Goal: Task Accomplishment & Management: Complete application form

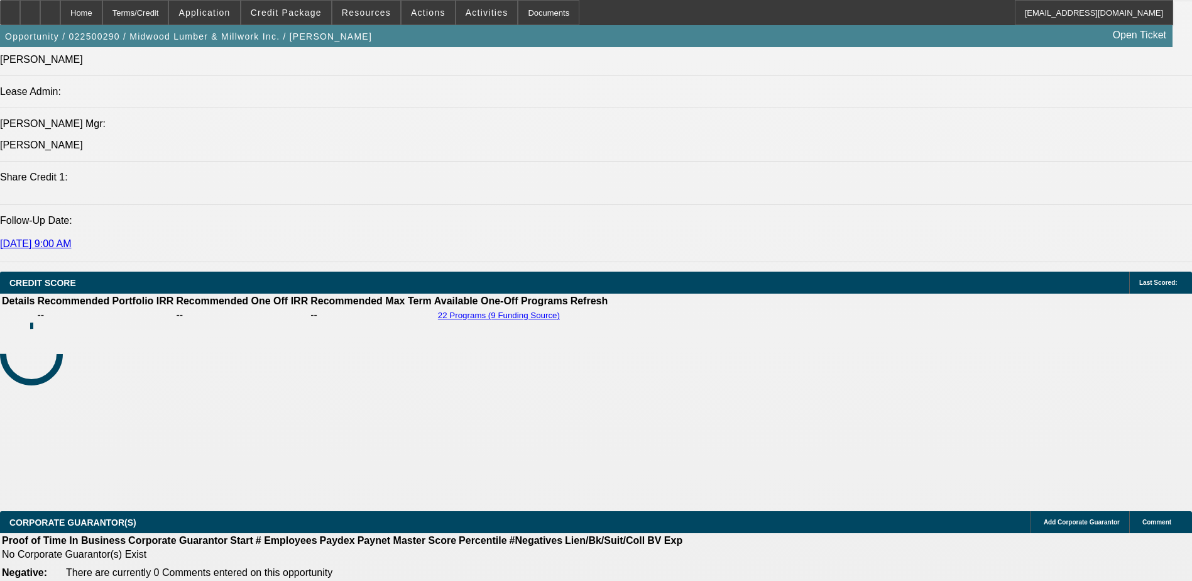
select select "0"
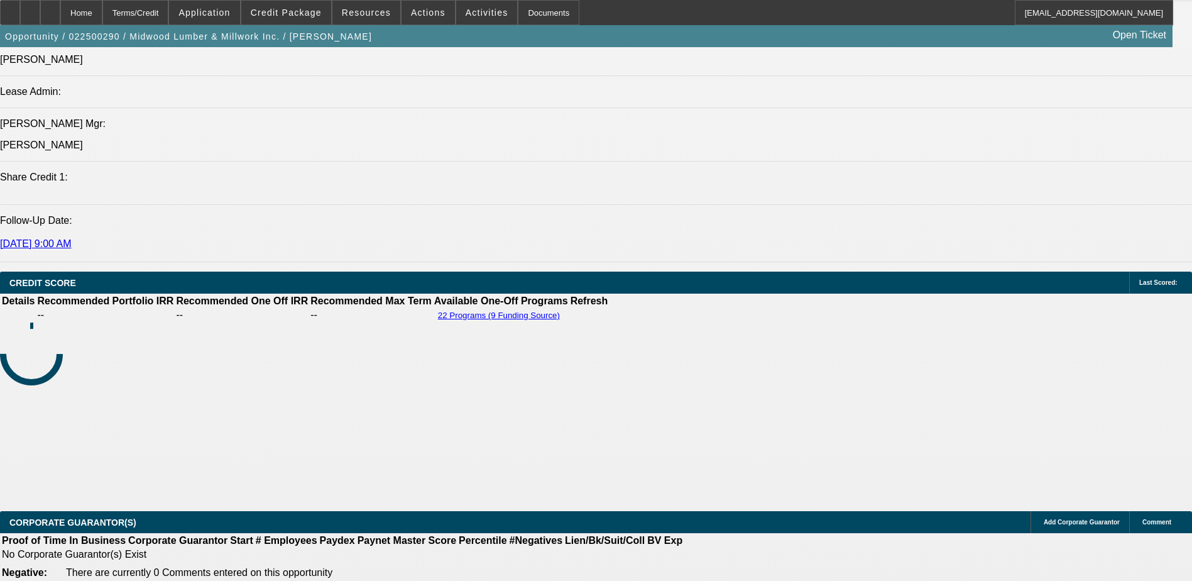
select select "0"
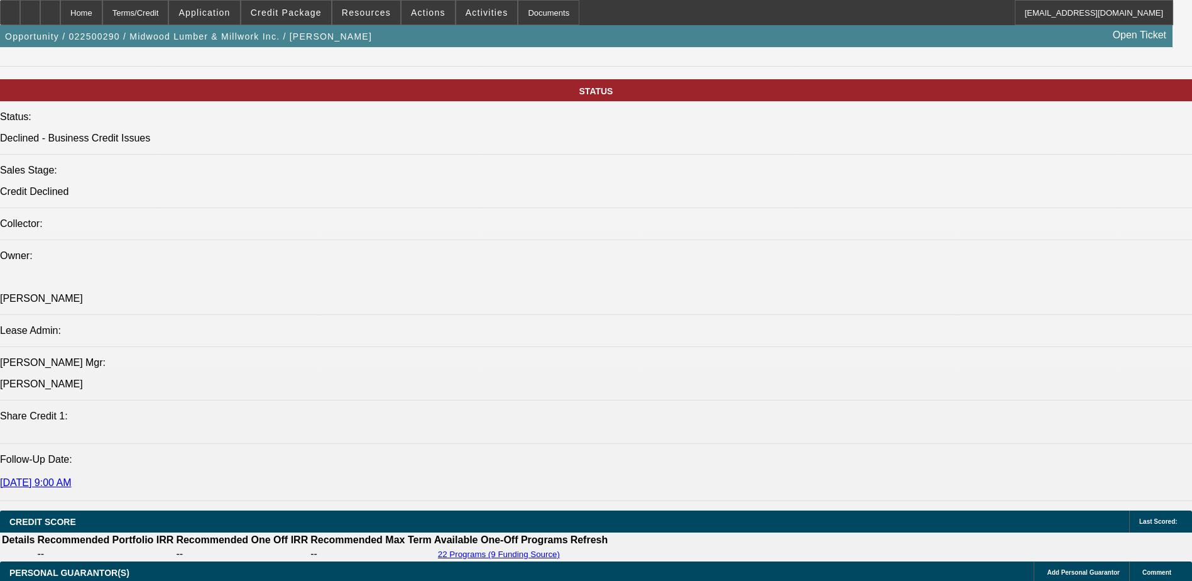
select select "1"
select select "2"
select select "6"
select select "1"
select select "2"
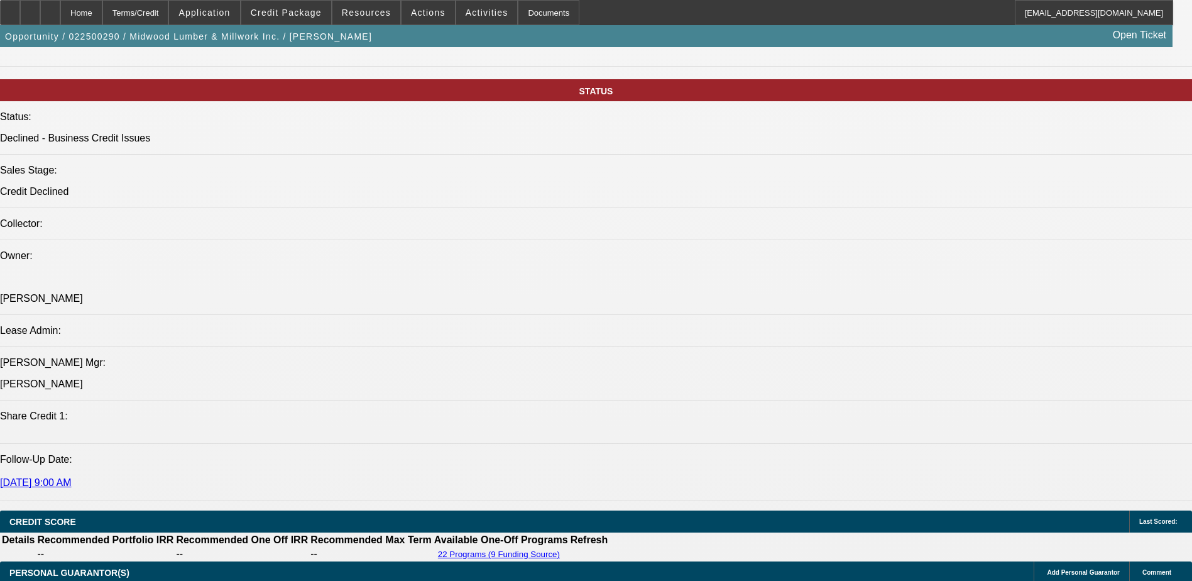
select select "6"
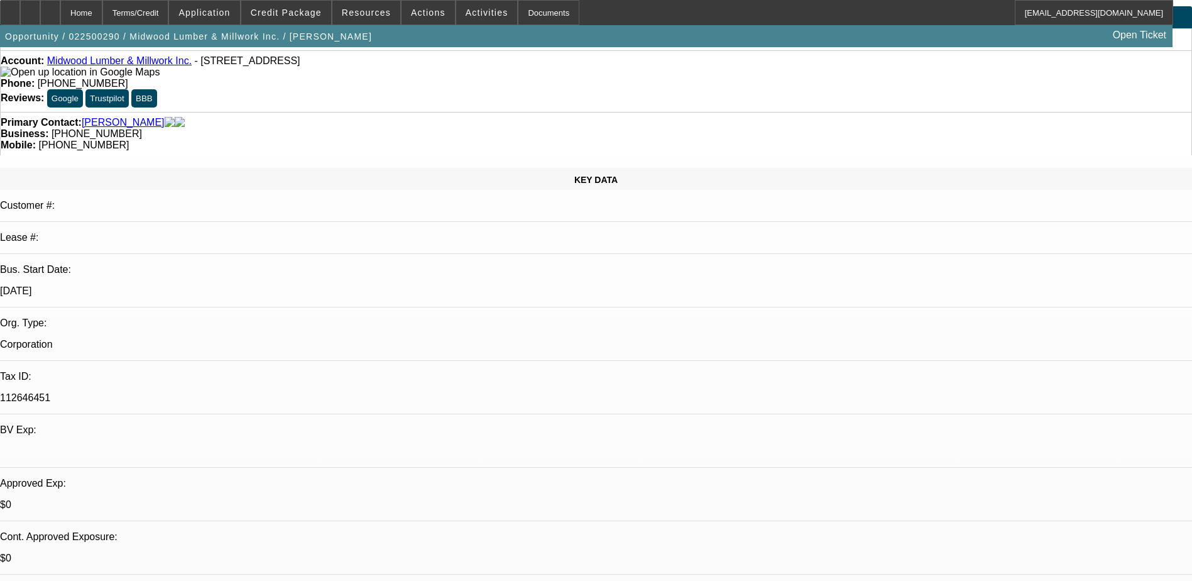
scroll to position [63, 0]
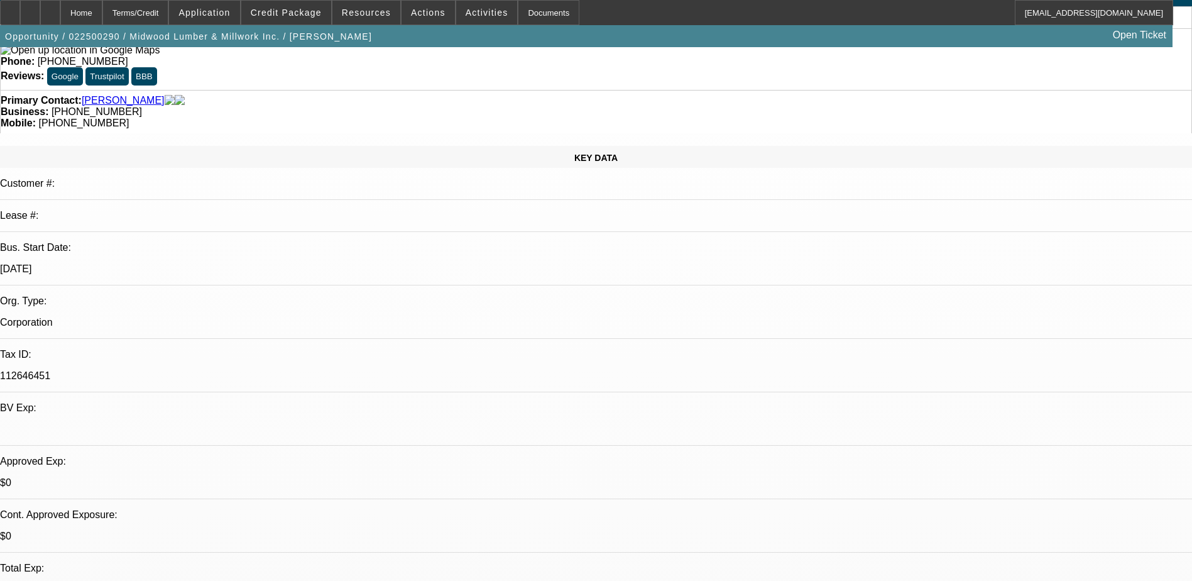
scroll to position [126, 0]
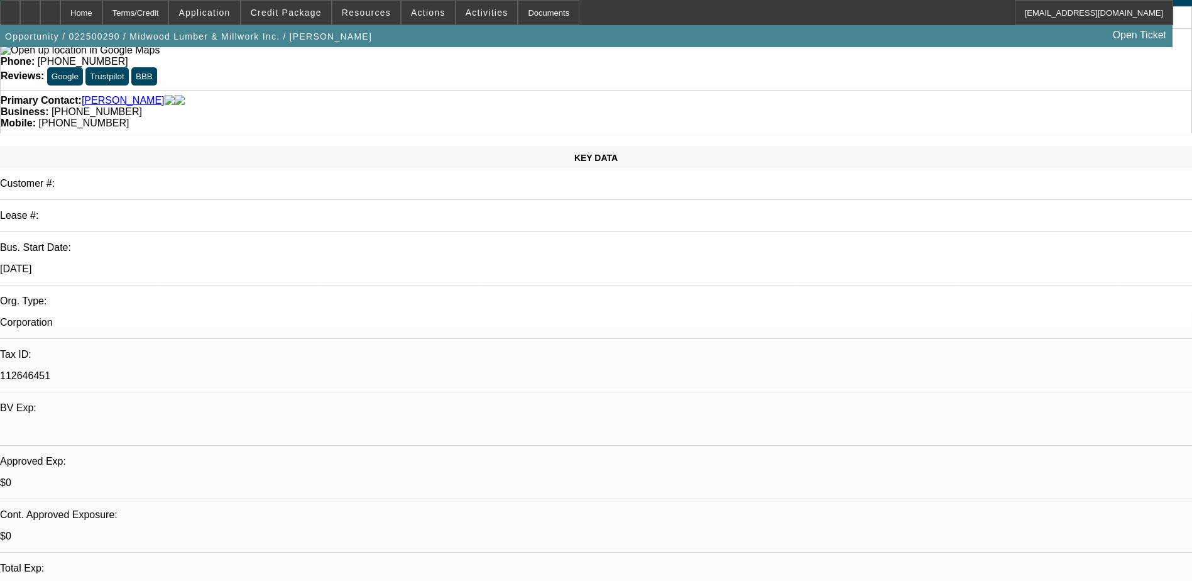
scroll to position [0, 0]
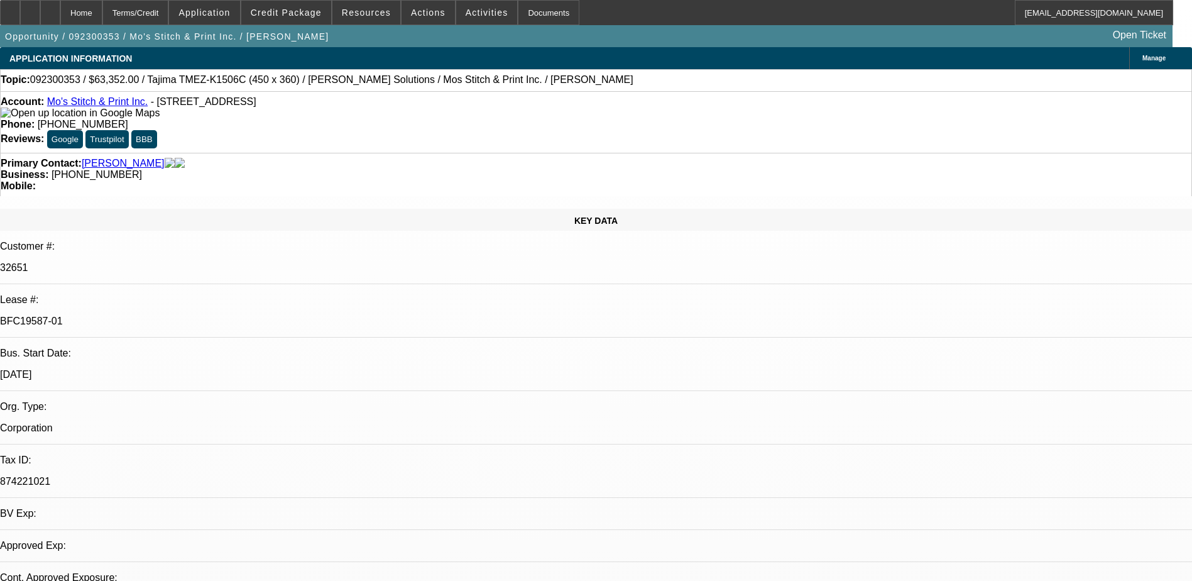
select select "0"
select select "2"
select select "0"
select select "2"
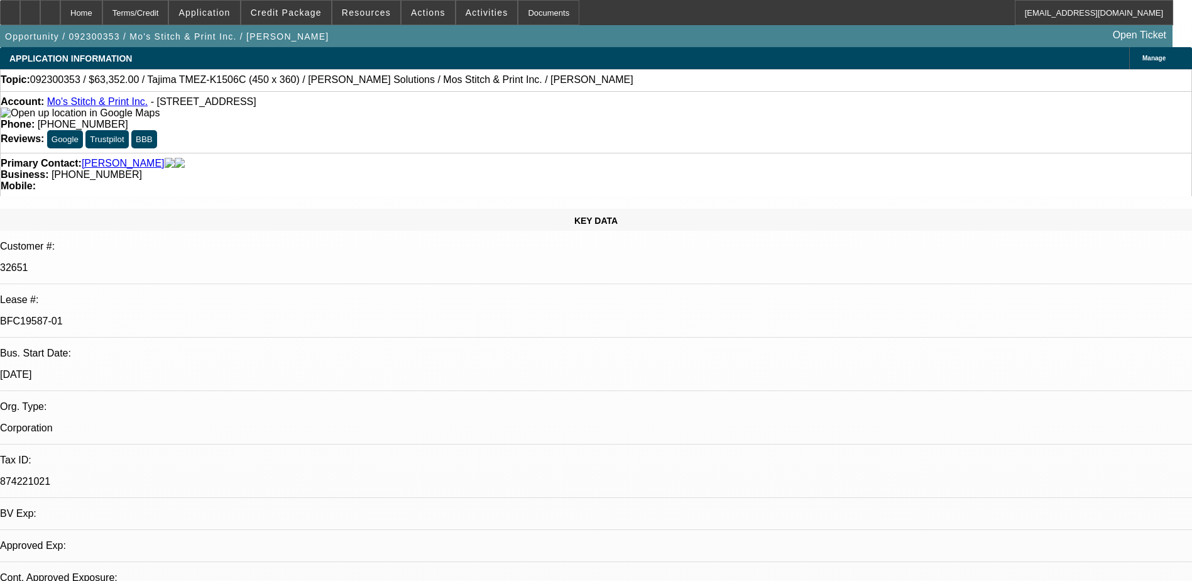
select select "0"
select select "2"
select select "0"
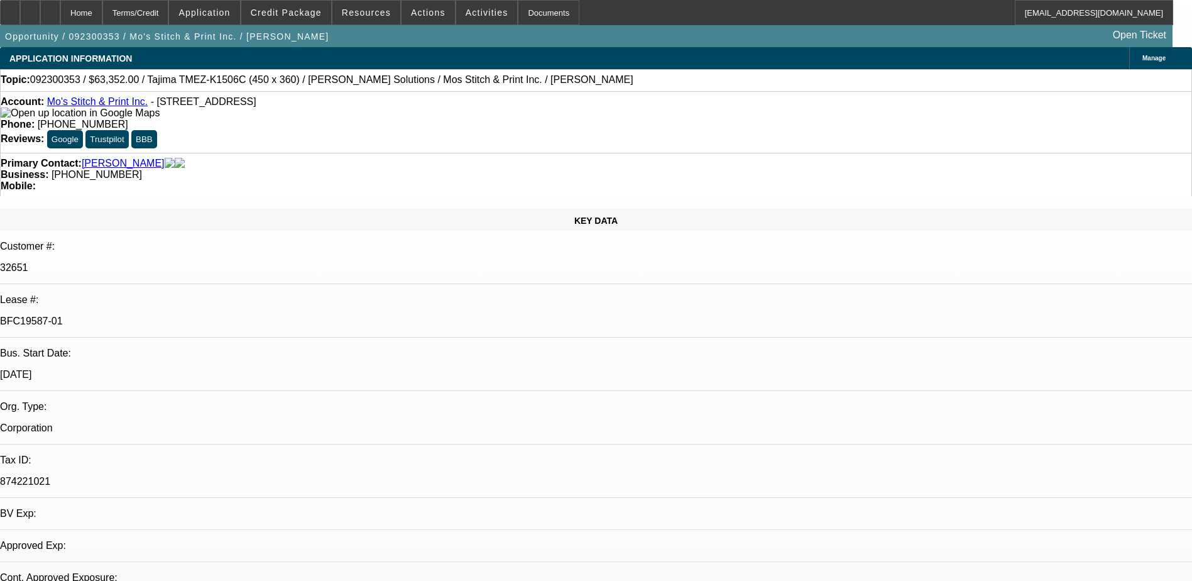
select select "2"
select select "0"
select select "1"
select select "2"
select select "6"
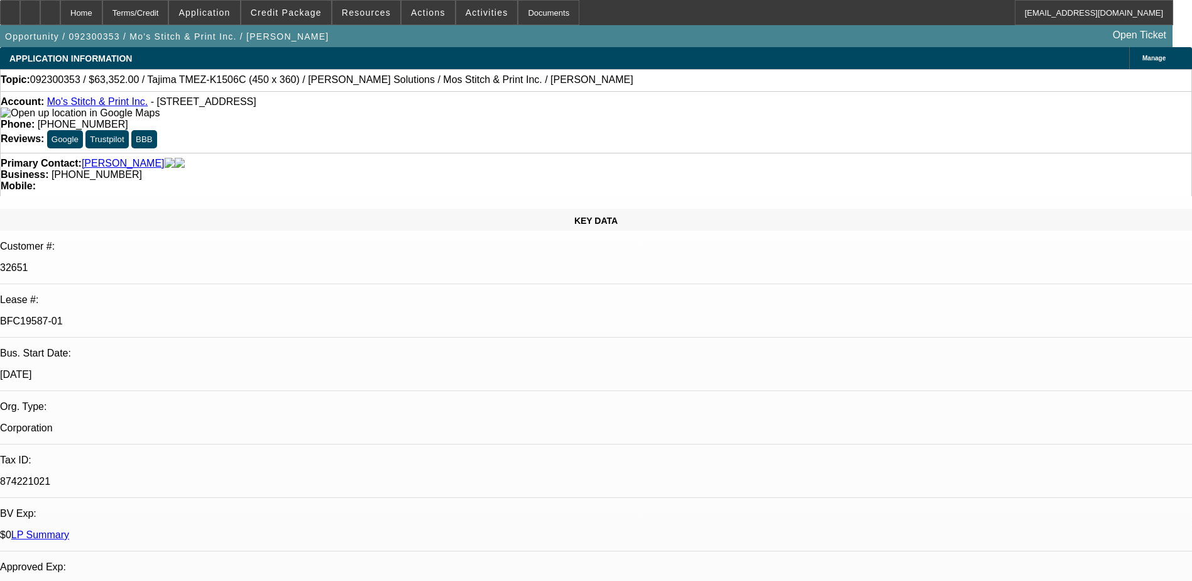
select select "1"
select select "2"
select select "6"
select select "1"
select select "2"
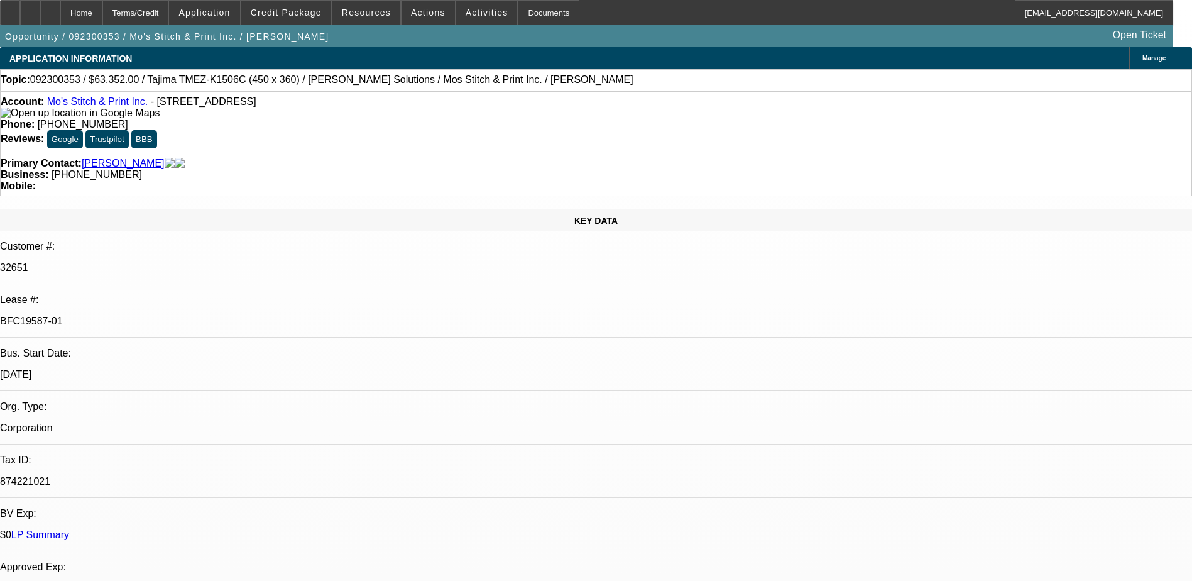
select select "6"
select select "1"
select select "2"
select select "6"
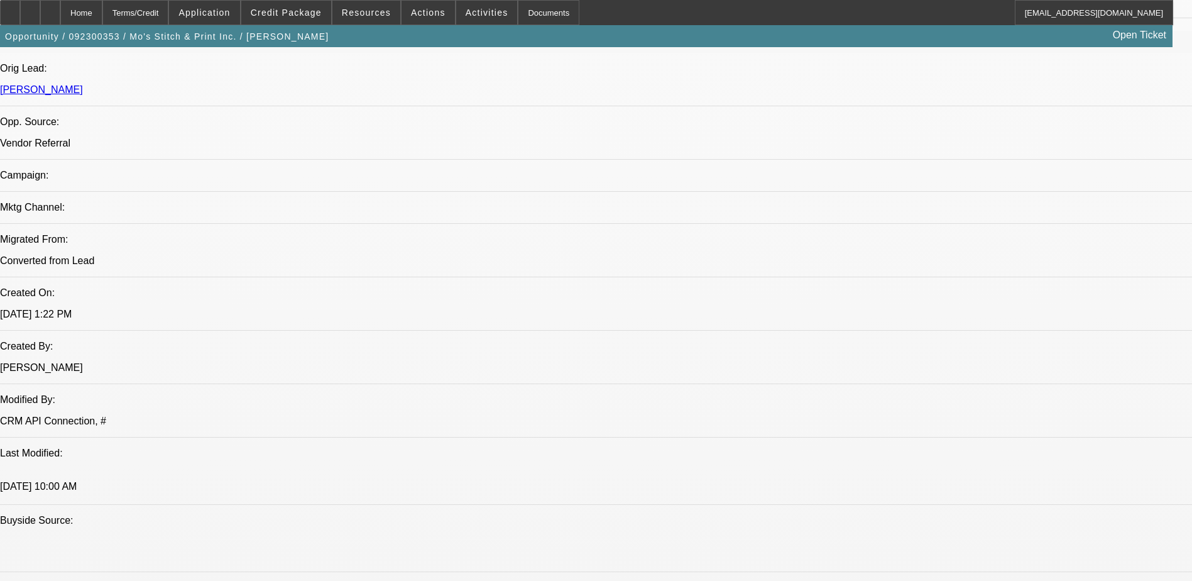
scroll to position [943, 0]
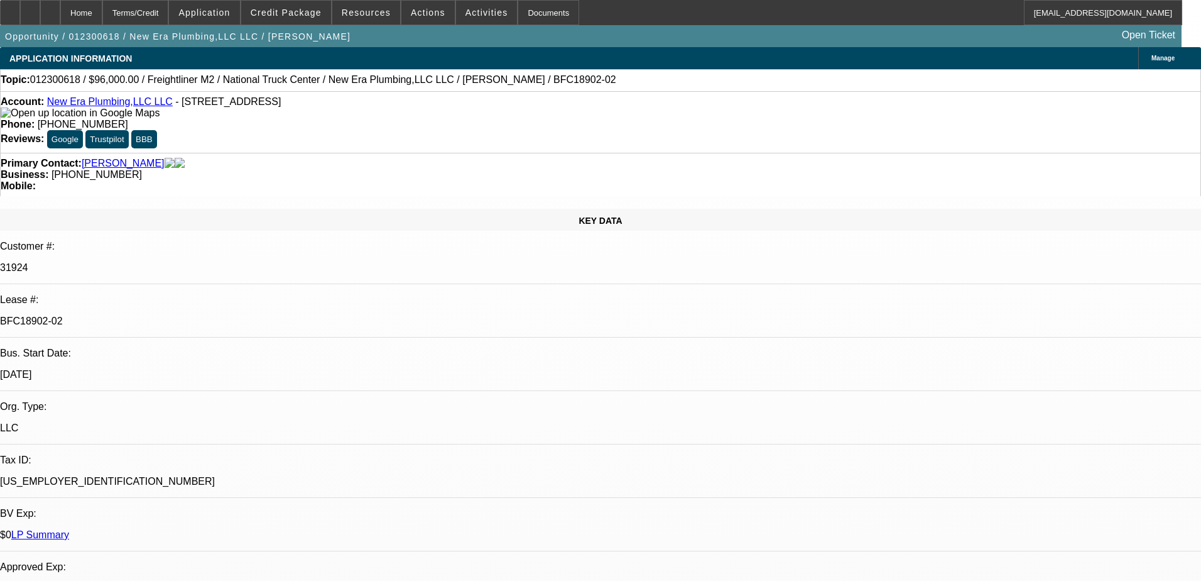
select select "0"
select select "6"
select select "0"
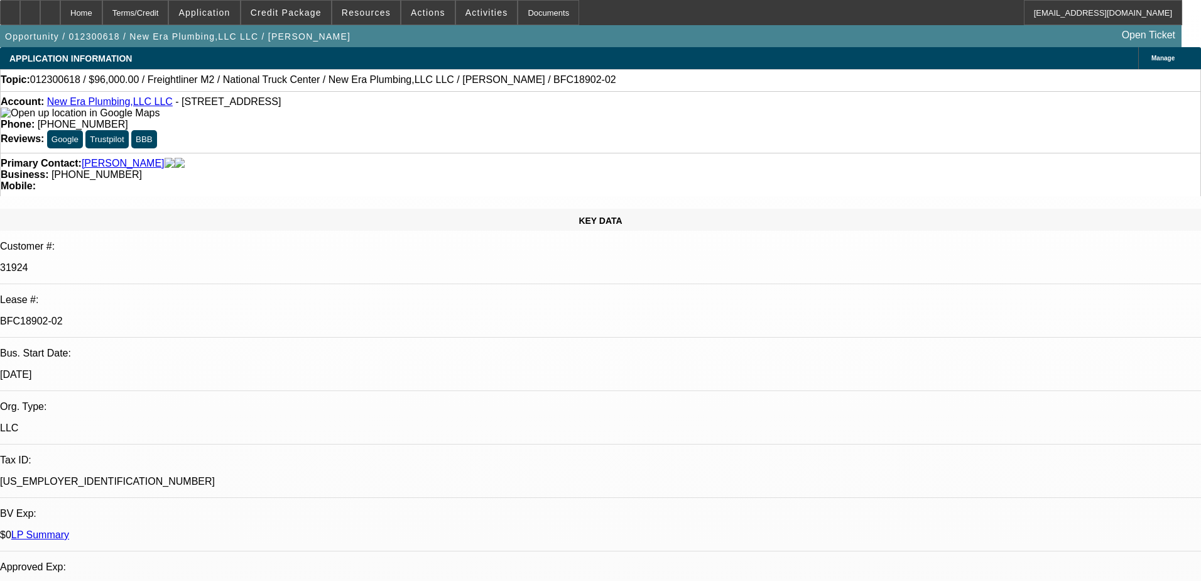
select select "0"
select select "6"
select select "0"
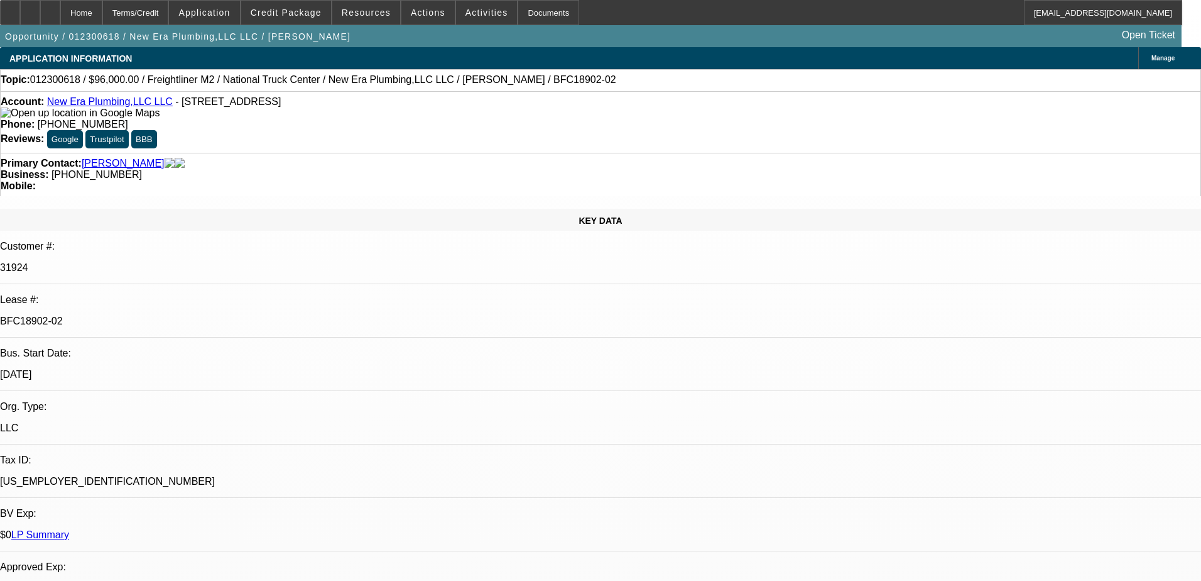
select select "0"
select select "6"
select select "0"
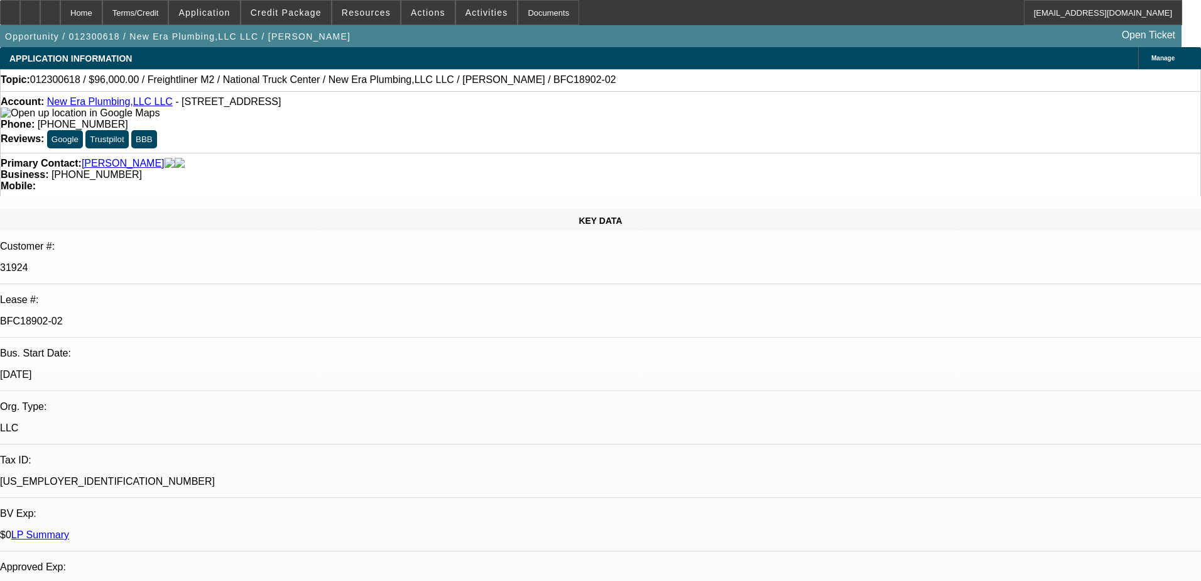
select select "6"
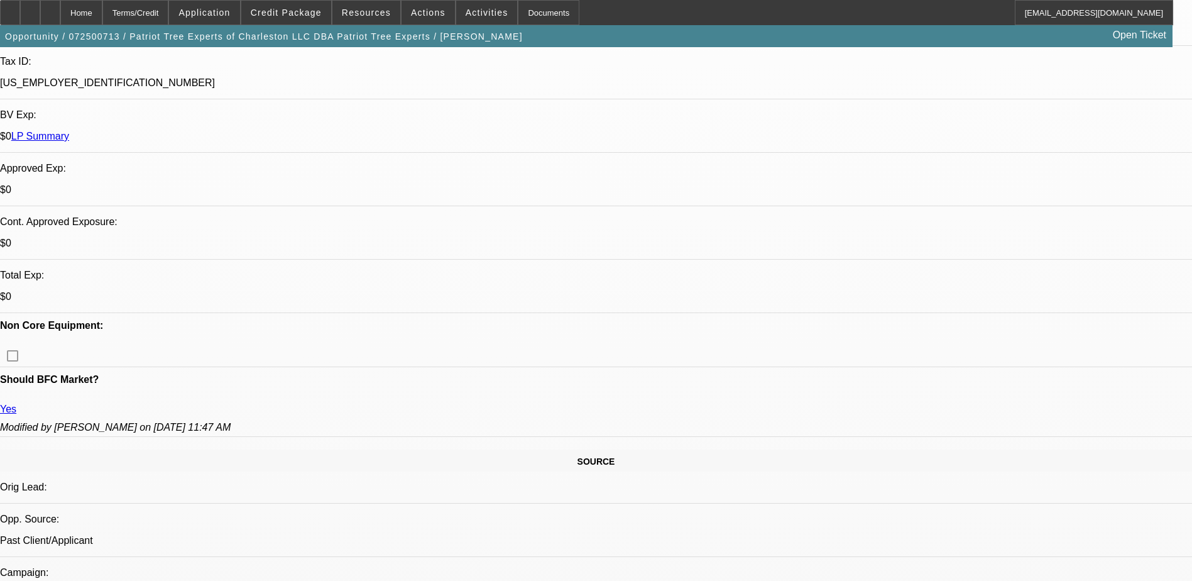
select select "0"
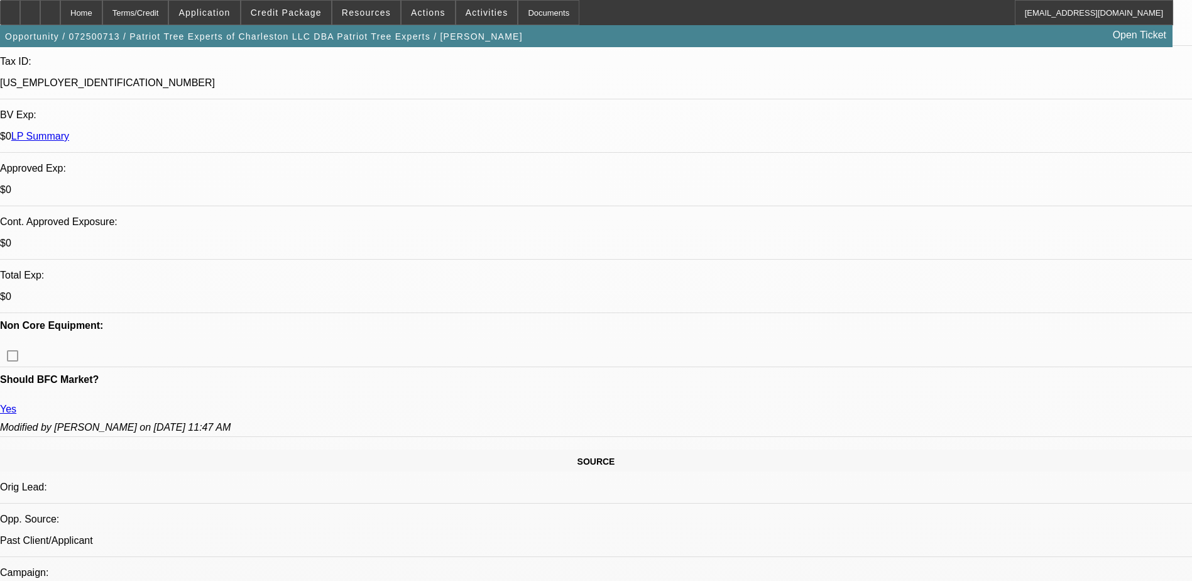
select select "2"
select select "0"
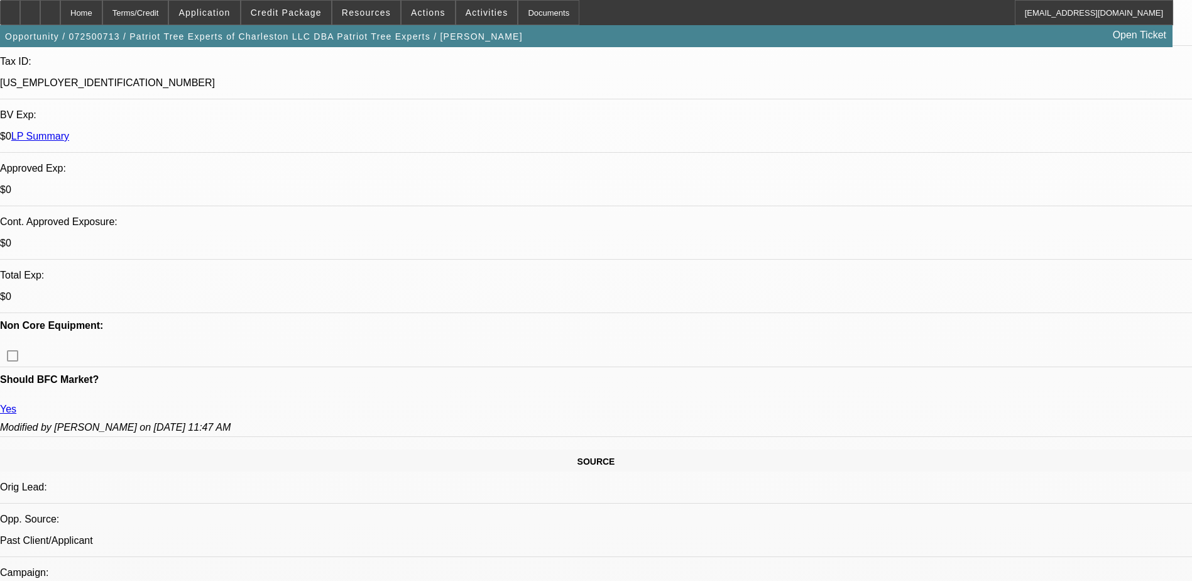
select select "1"
select select "2"
select select "6"
select select "1"
select select "2"
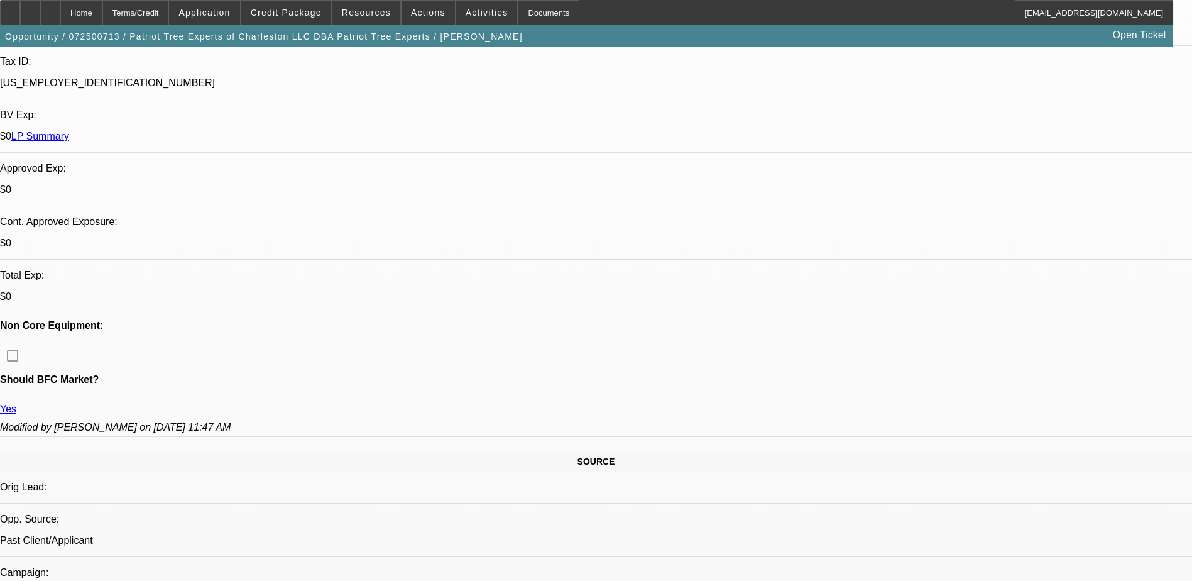
select select "6"
select select "1"
select select "2"
select select "6"
select select "1"
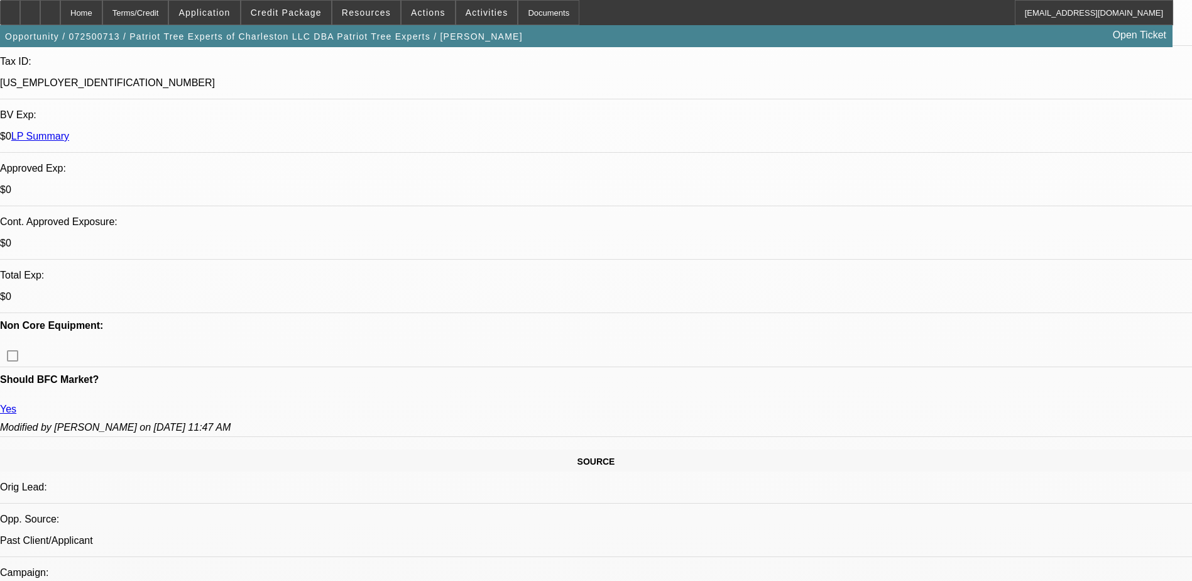
select select "2"
select select "6"
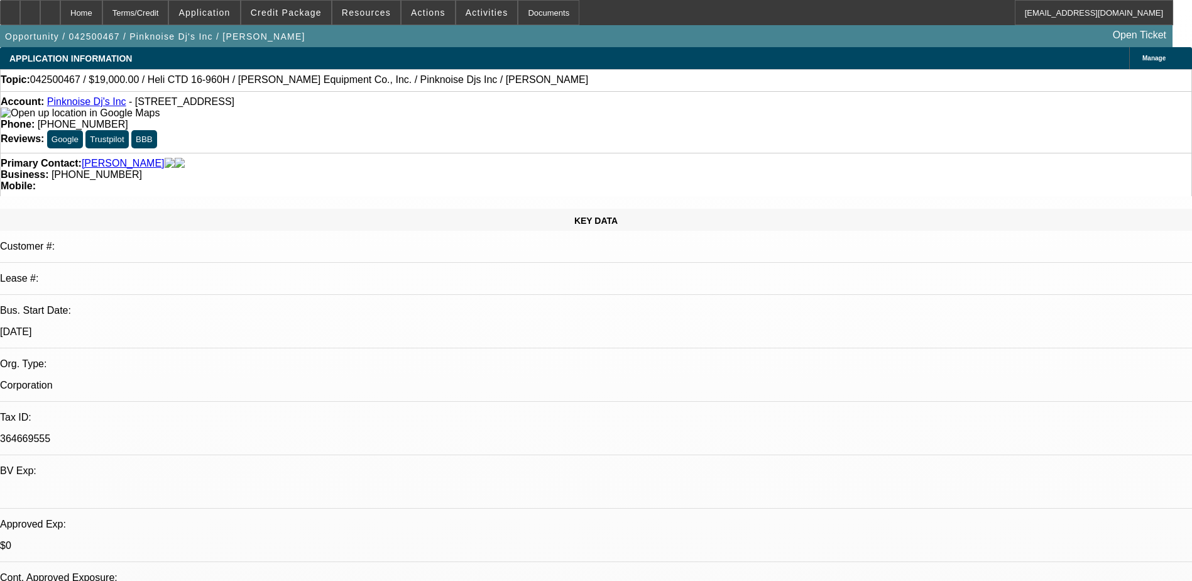
select select "0"
select select "6"
select select "0"
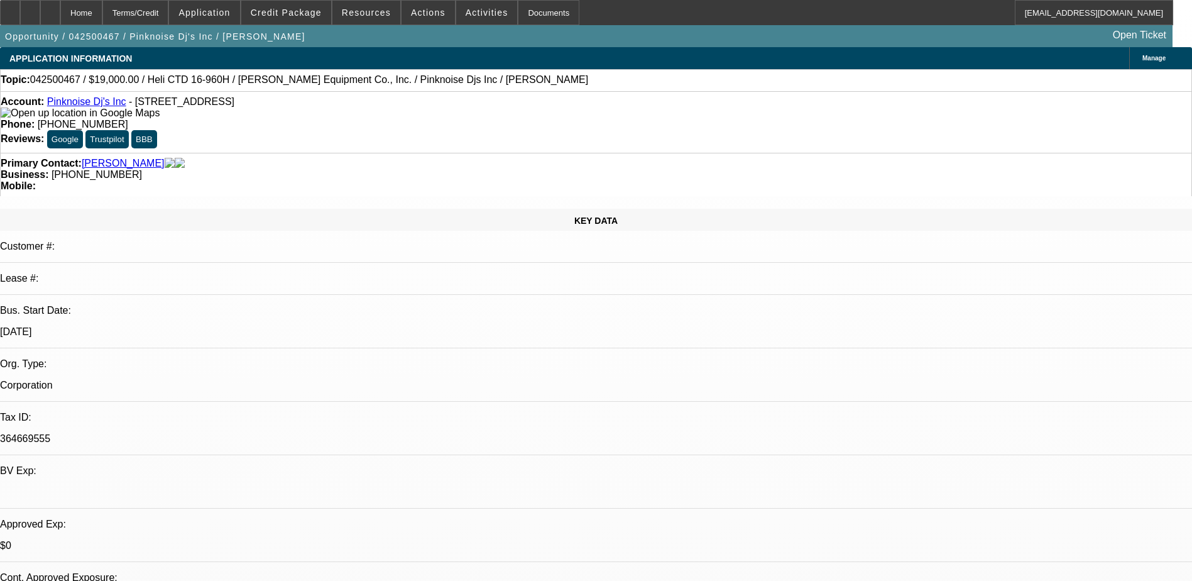
select select "0"
select select "6"
select select "0"
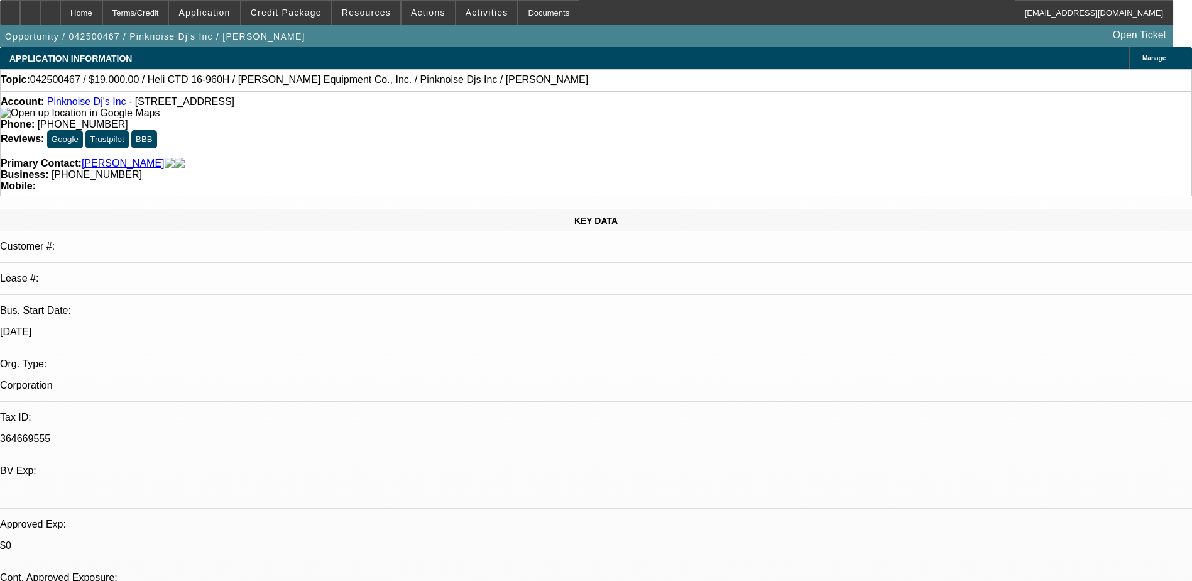
select select "0.1"
select select "4"
select select "0"
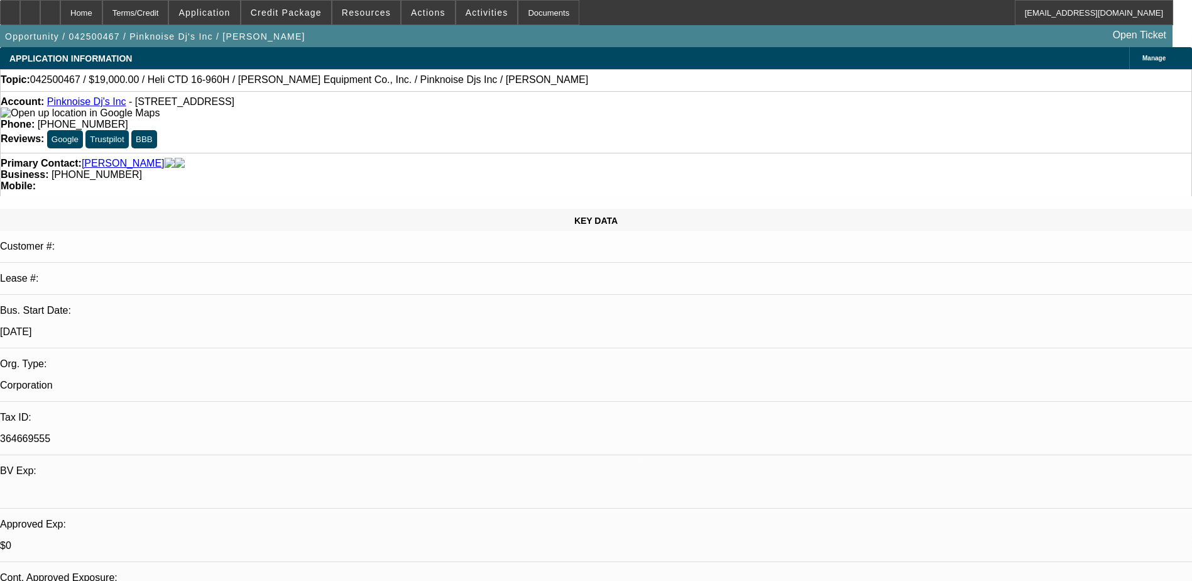
select select "6"
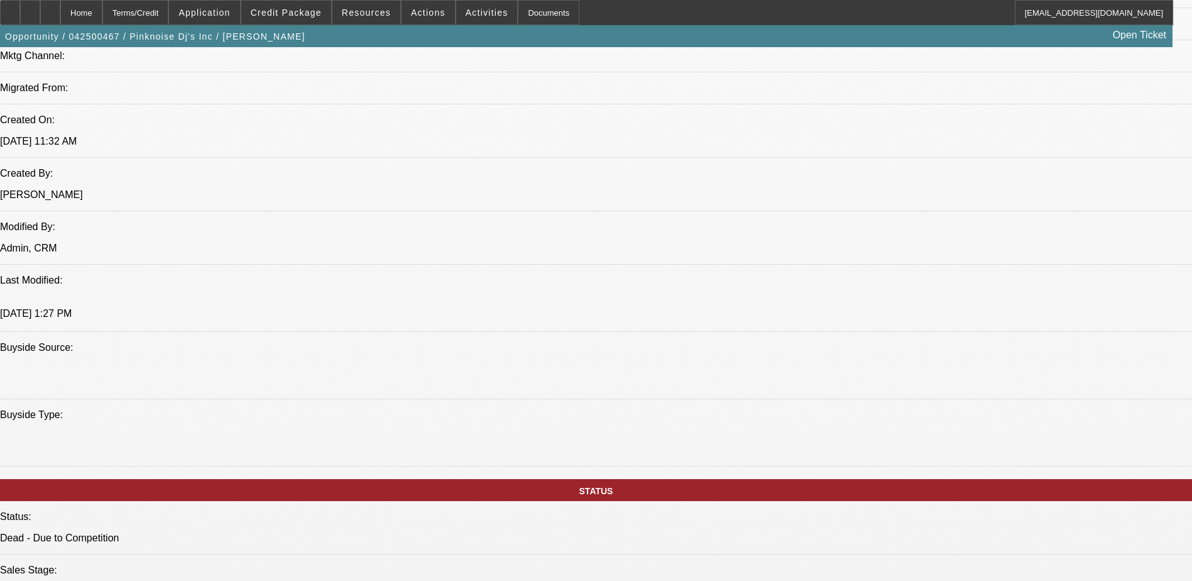
scroll to position [943, 0]
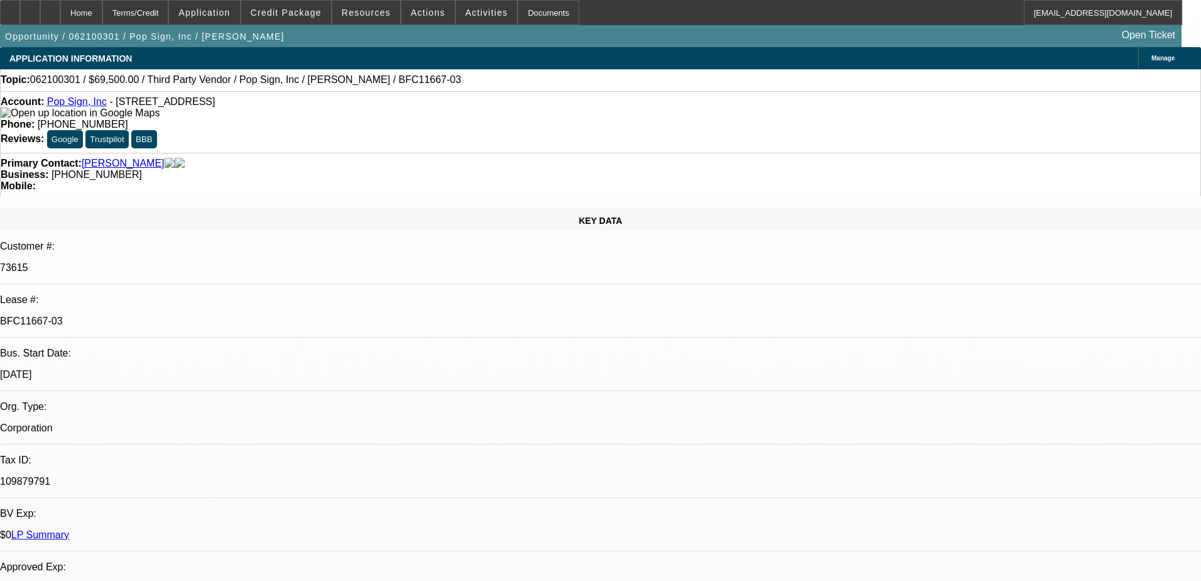
select select "0"
select select "2"
select select "0"
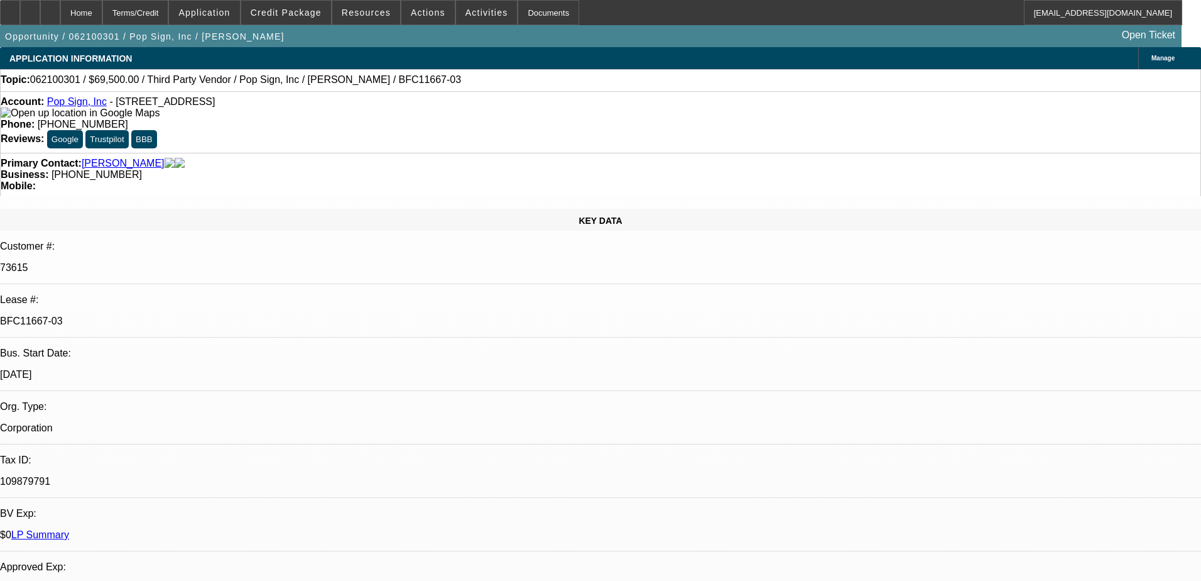
select select "0"
select select "2"
select select "0"
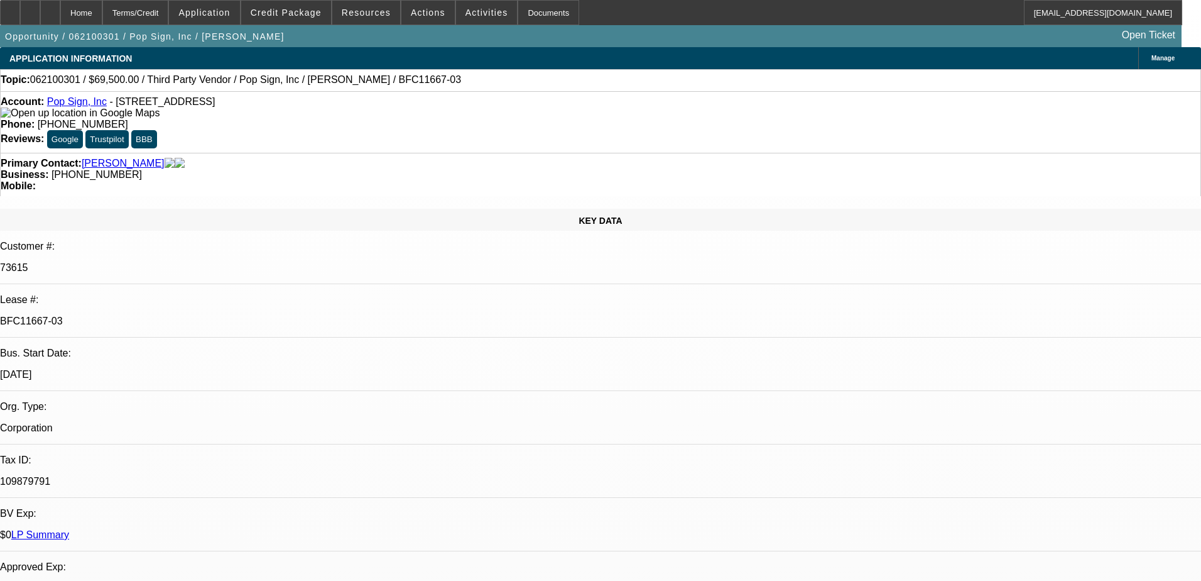
select select "0"
select select "2"
select select "0"
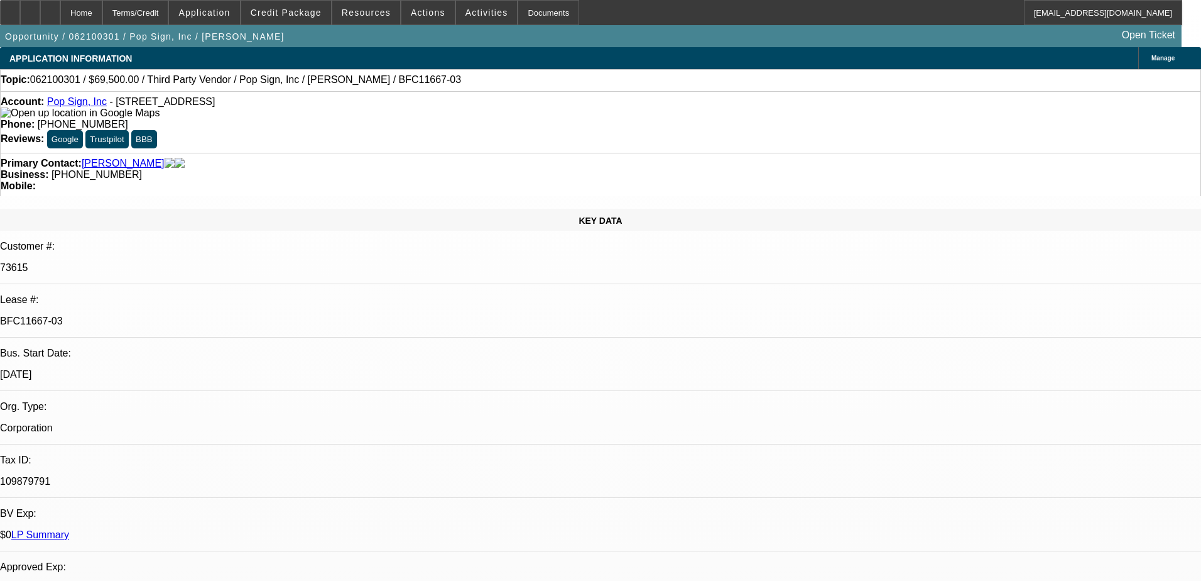
select select "2"
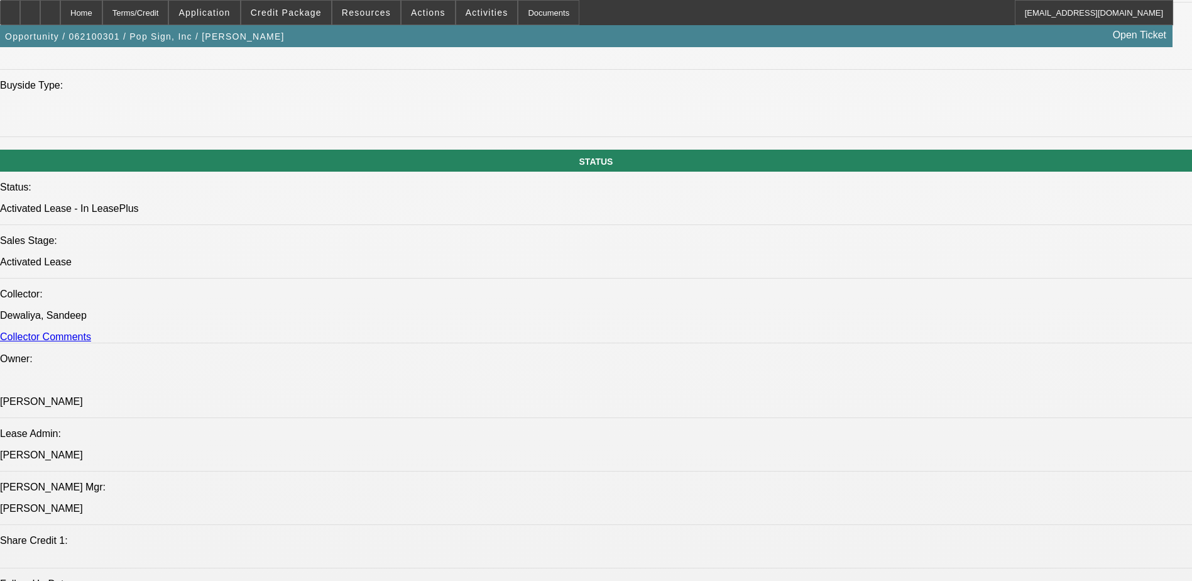
scroll to position [1320, 0]
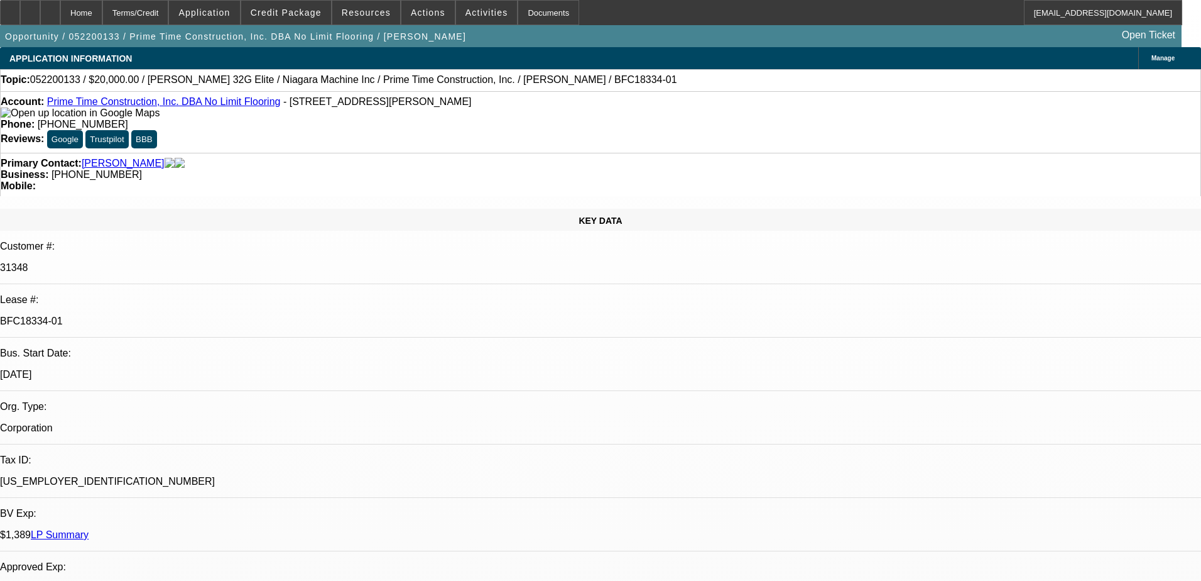
select select "0"
select select "0.1"
select select "4"
select select "0"
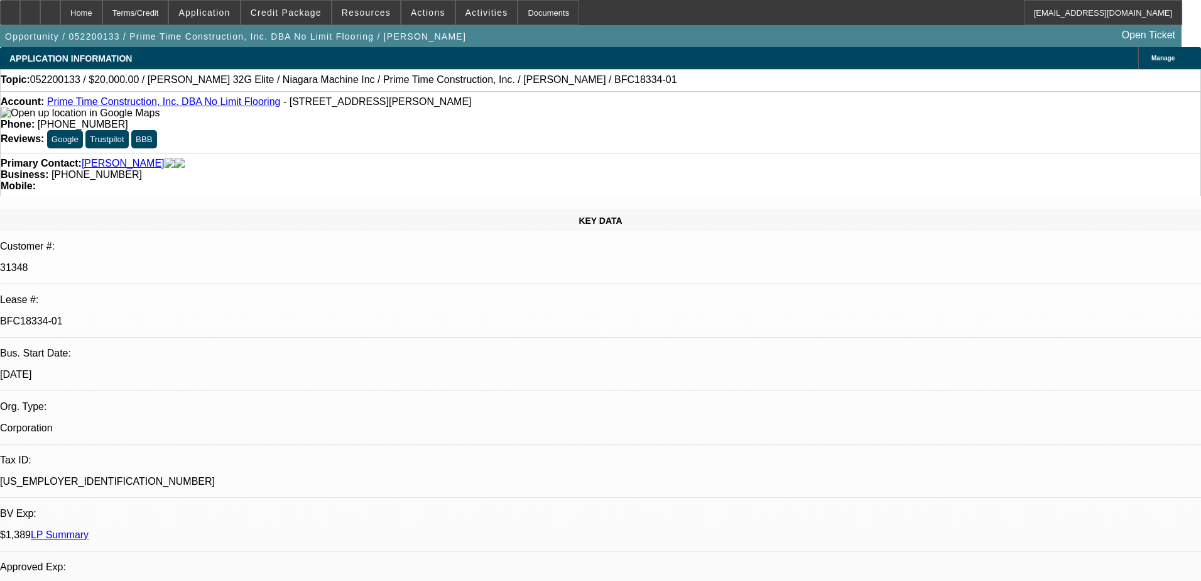
select select "0"
select select "0.1"
select select "4"
select select "0"
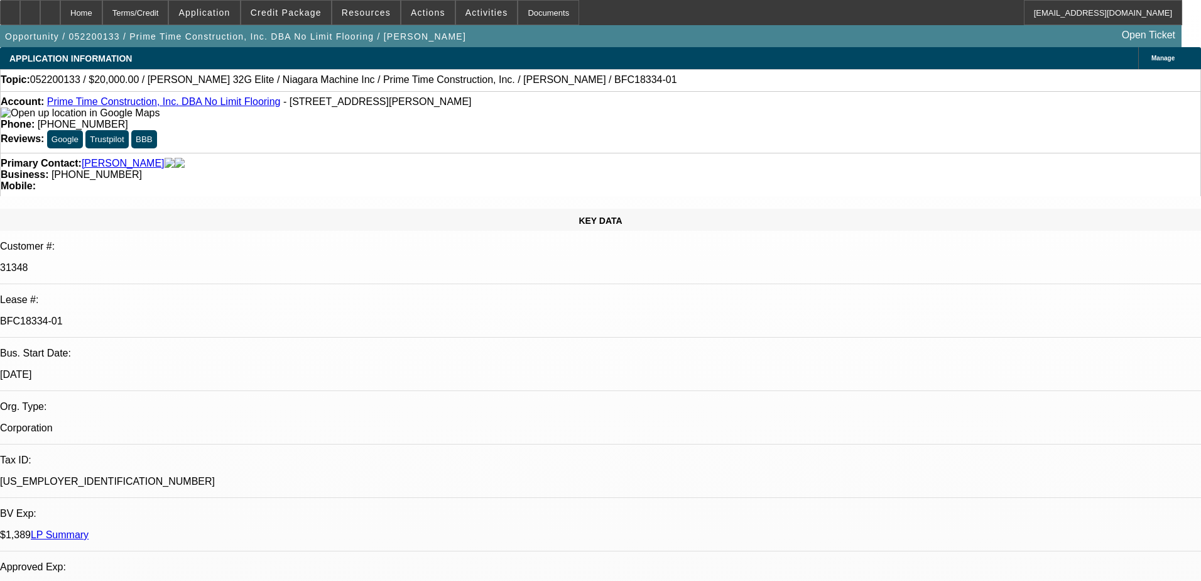
select select "0.1"
select select "4"
select select "0"
select select "0.1"
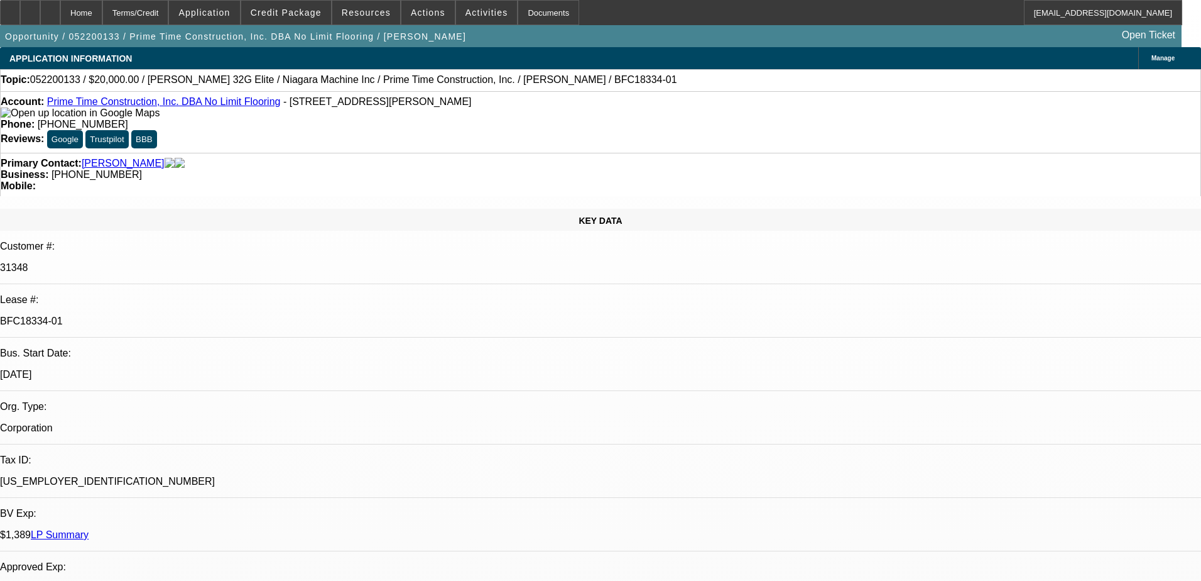
select select "4"
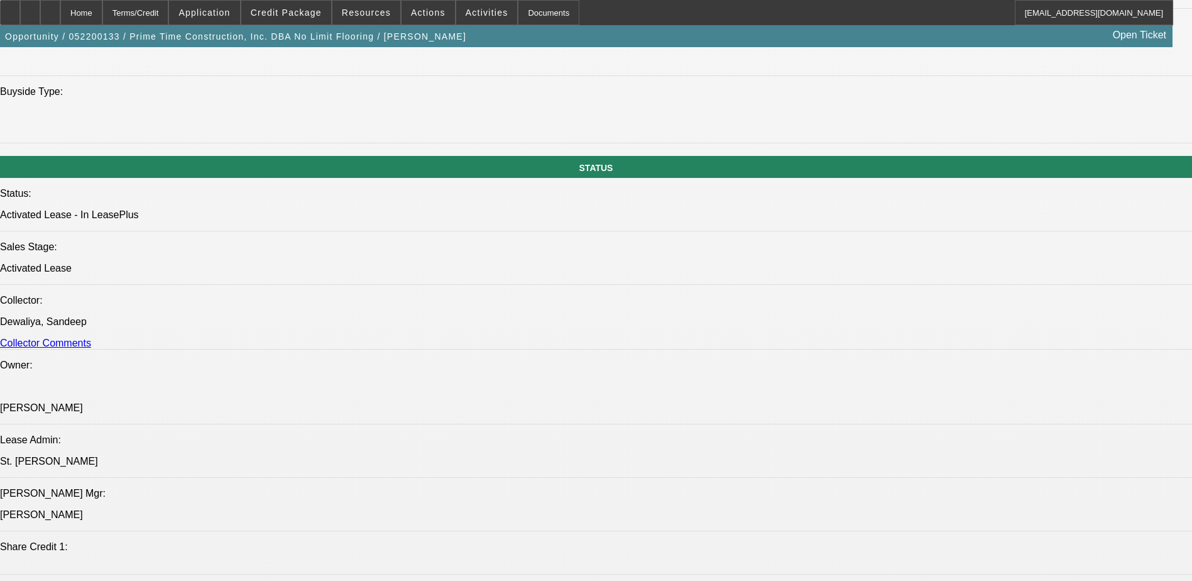
scroll to position [1320, 0]
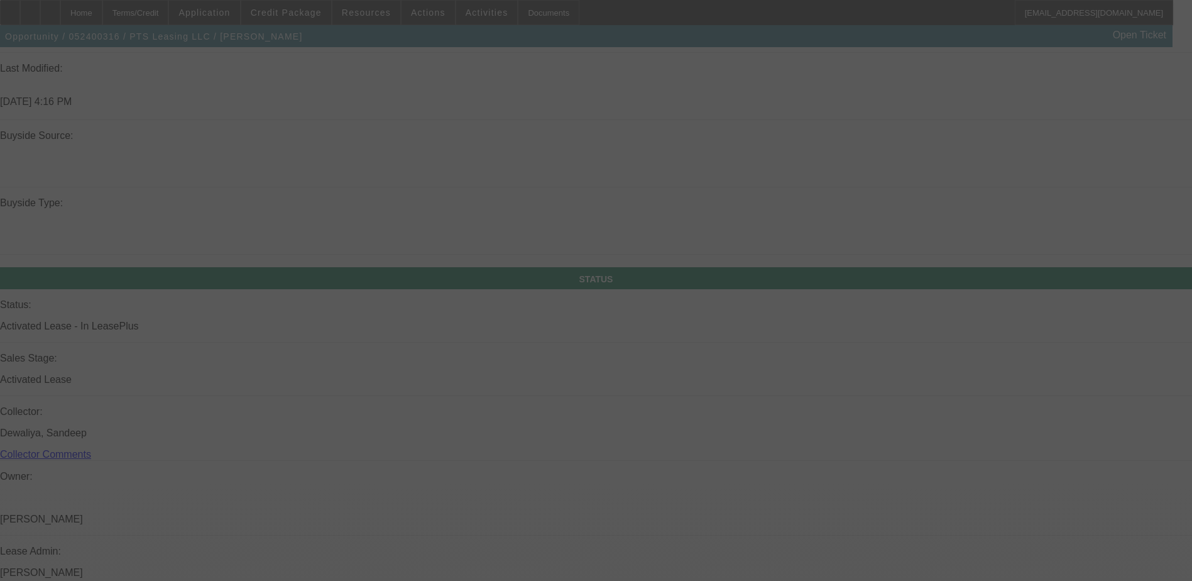
scroll to position [1200, 0]
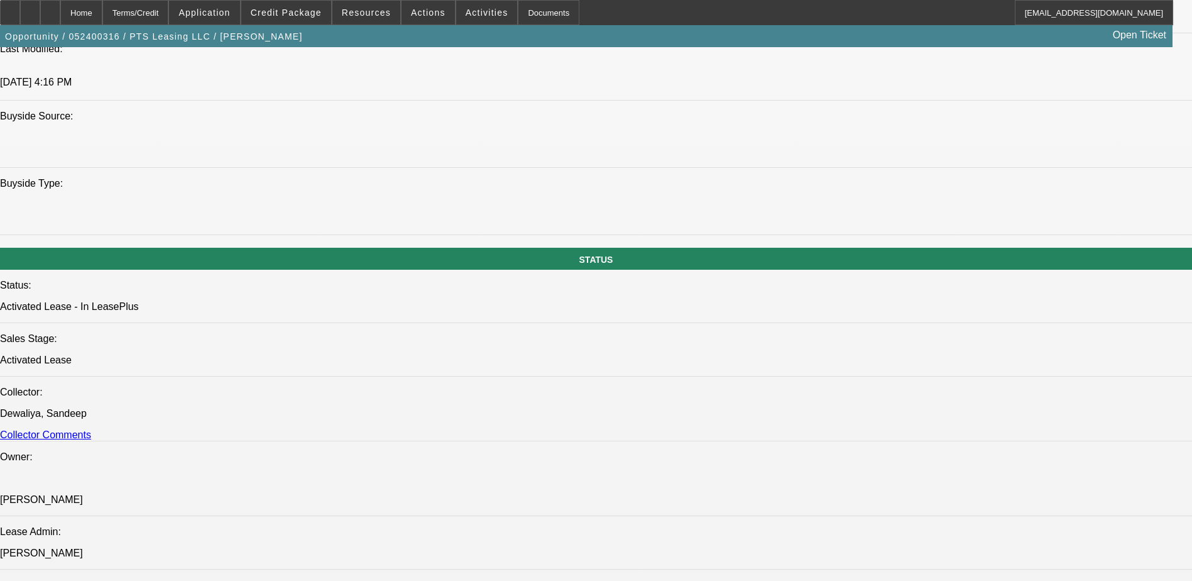
select select "0"
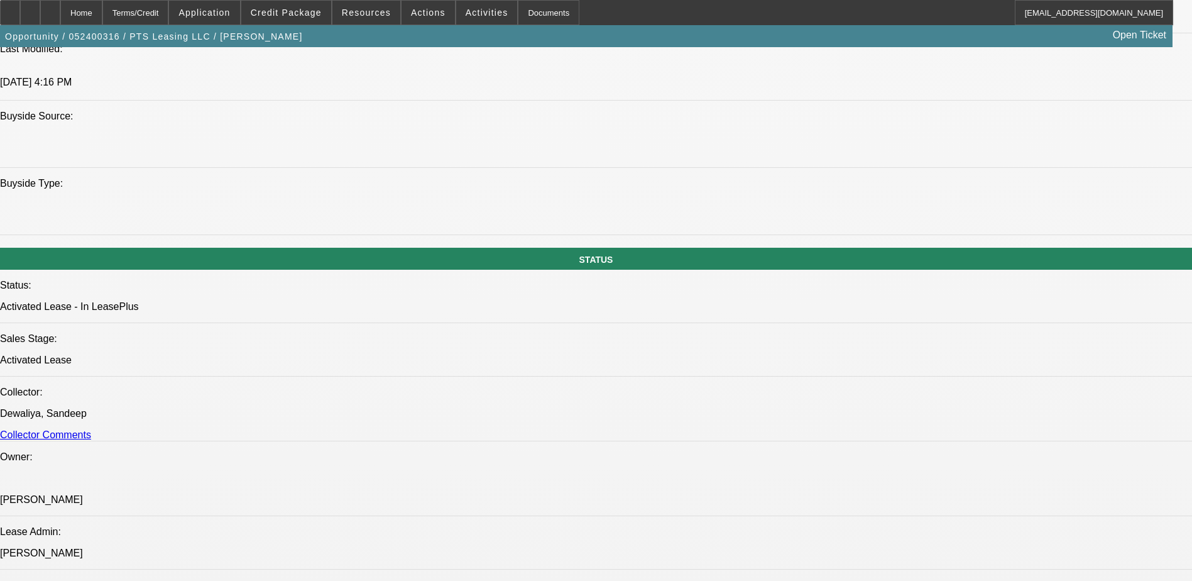
select select "0"
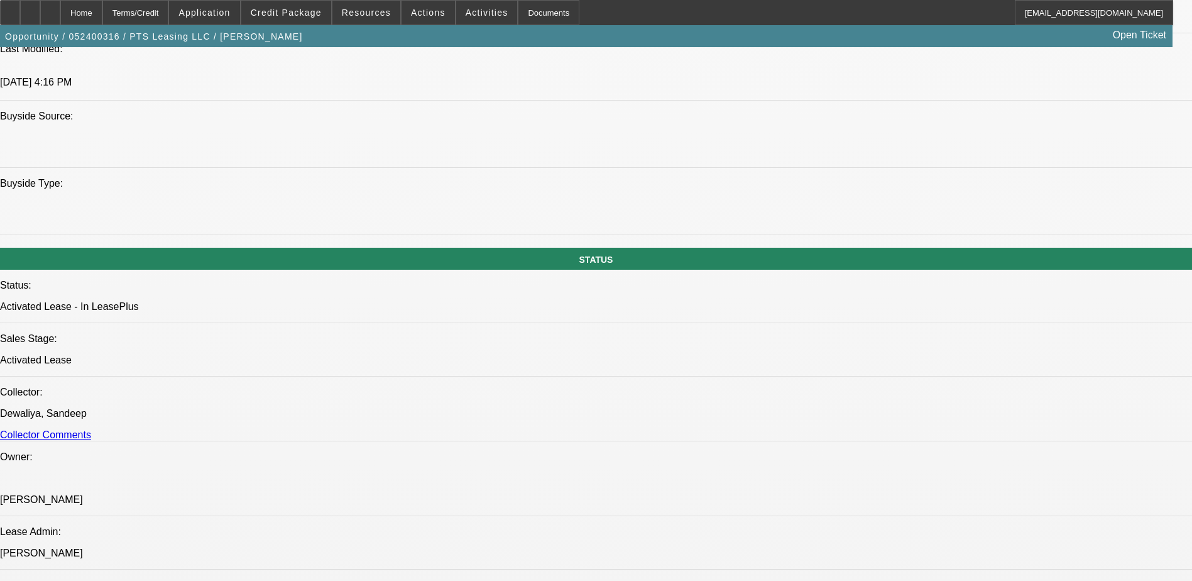
select select "1"
select select "2"
select select "6"
select select "1"
select select "2"
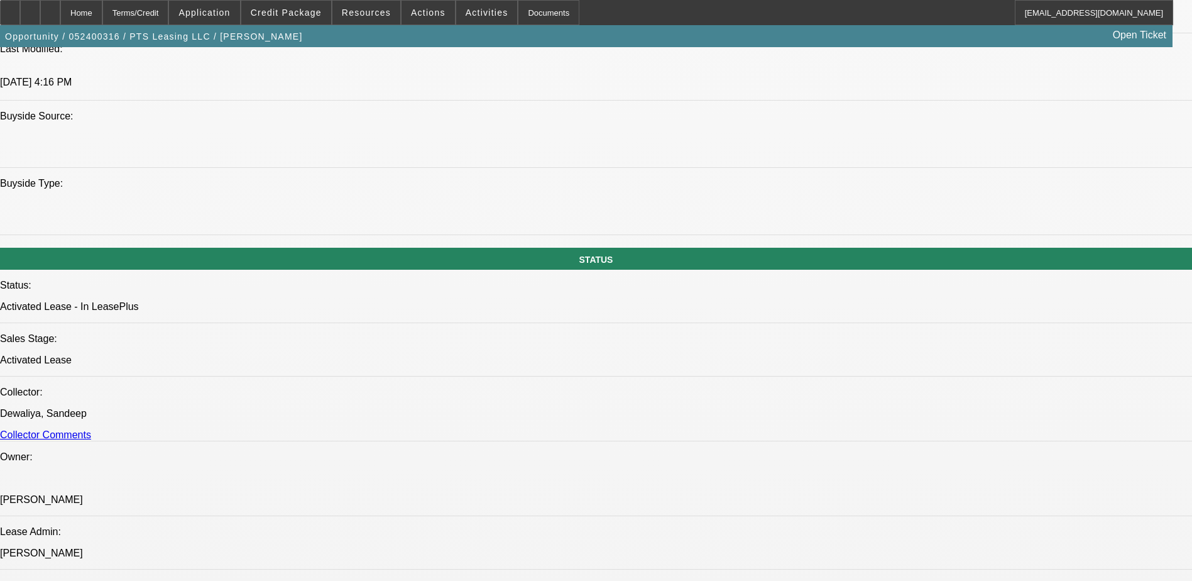
select select "6"
select select "1"
select select "2"
select select "6"
select select "1"
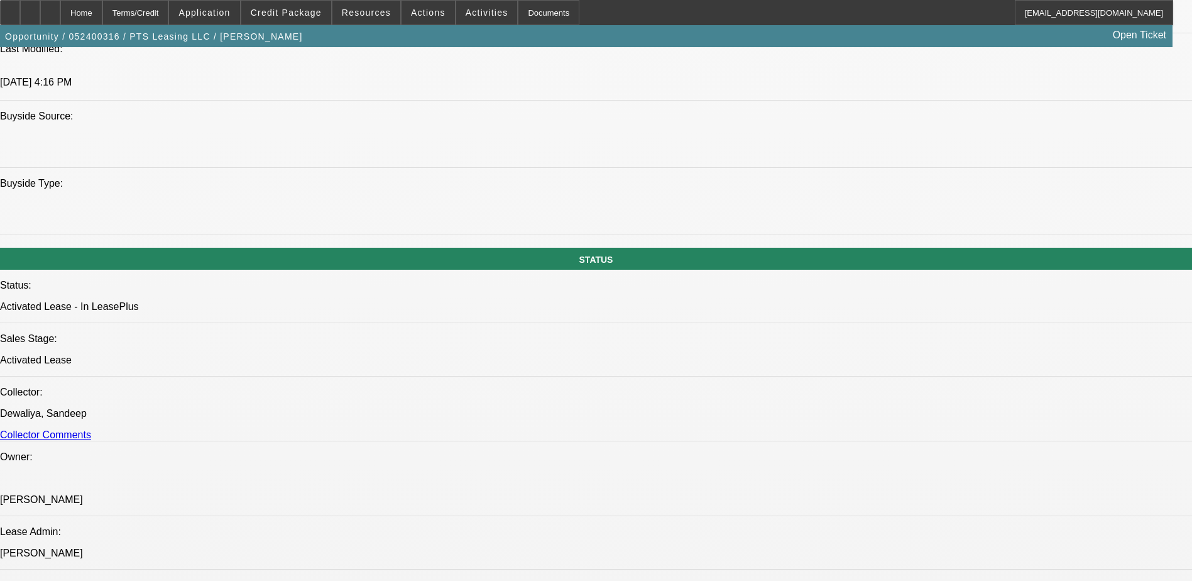
select select "2"
select select "6"
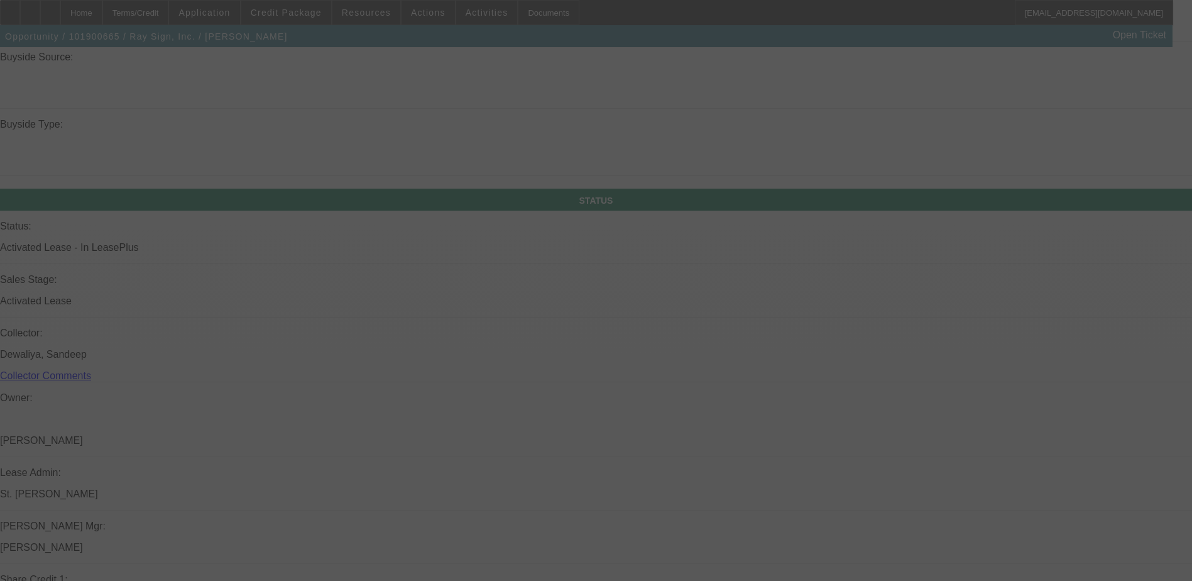
scroll to position [1189, 0]
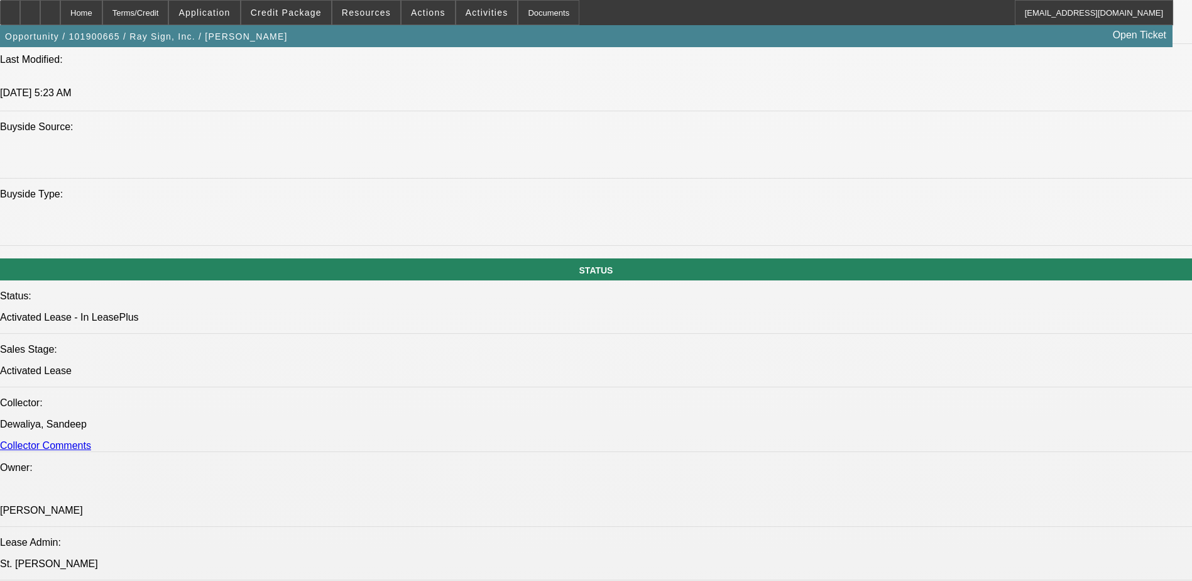
select select "0"
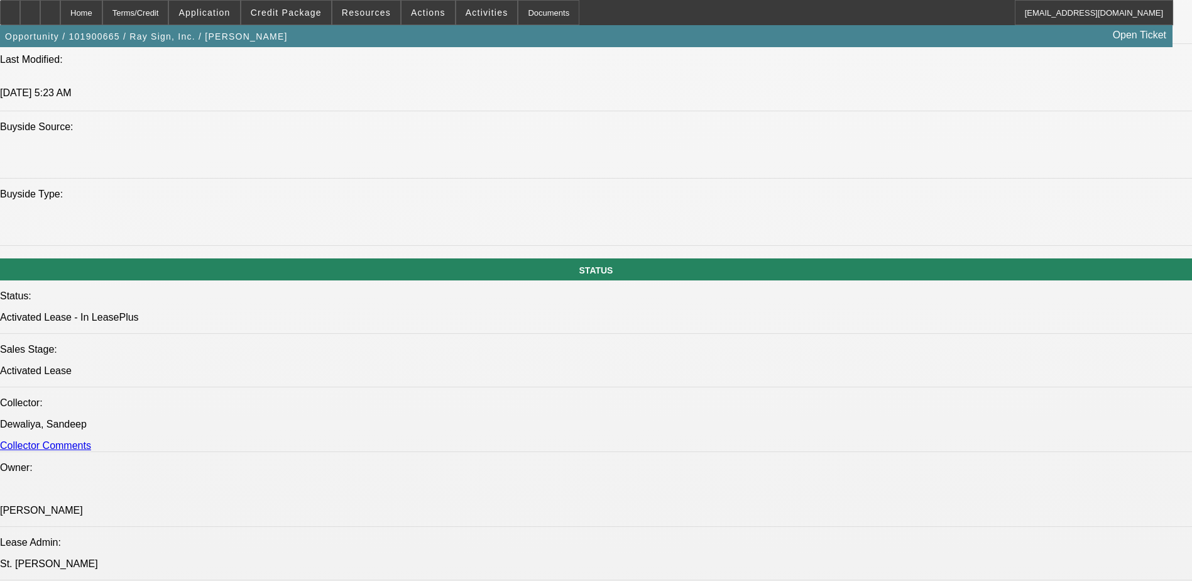
select select "0"
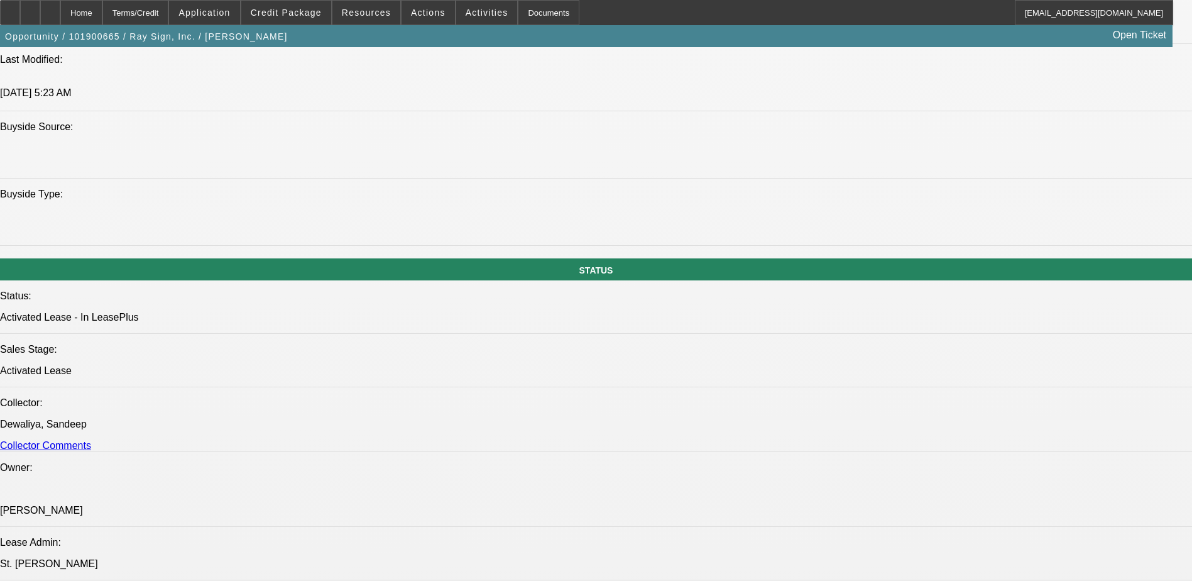
select select "0"
select select "1"
select select "3"
select select "6"
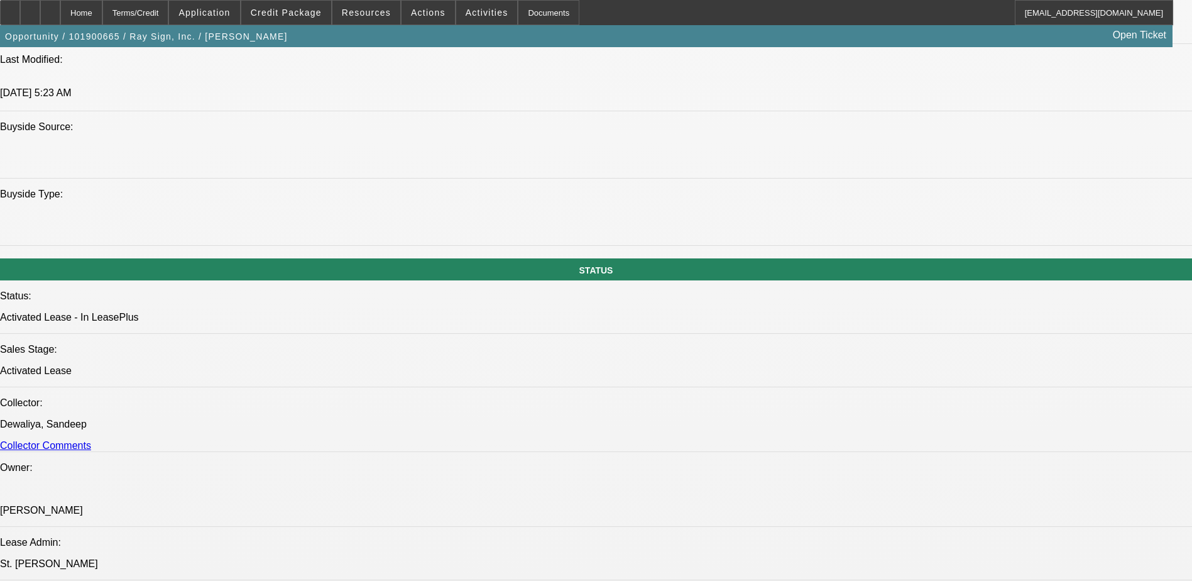
select select "1"
select select "3"
select select "6"
select select "1"
select select "3"
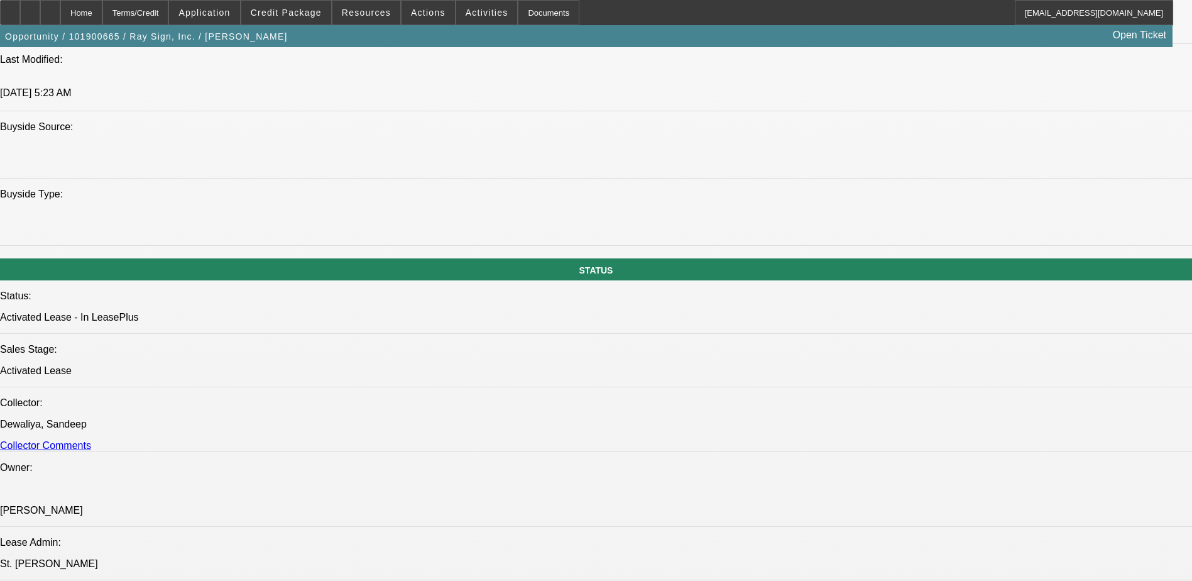
select select "6"
select select "1"
select select "3"
select select "6"
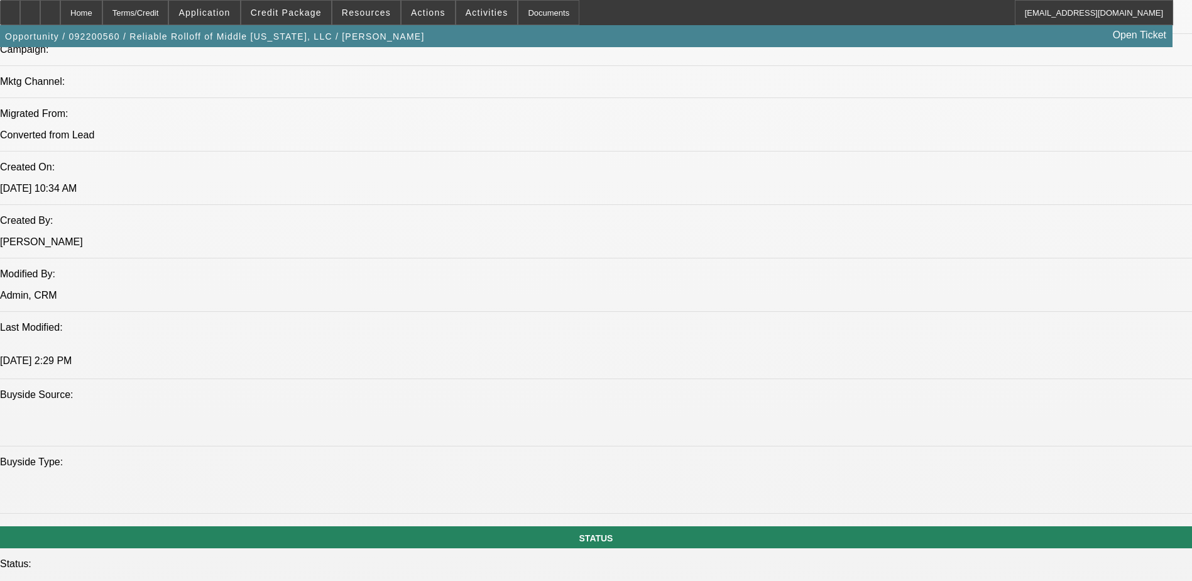
select select "0"
select select "2"
select select "0"
select select "2"
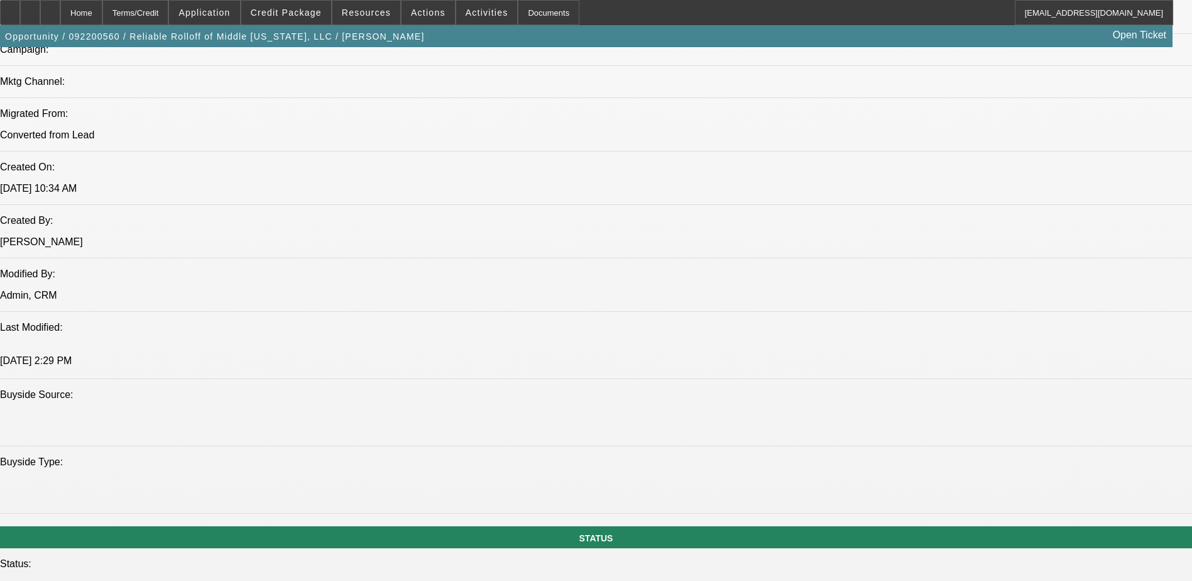
select select "0.1"
select select "0"
select select "0.1"
select select "0"
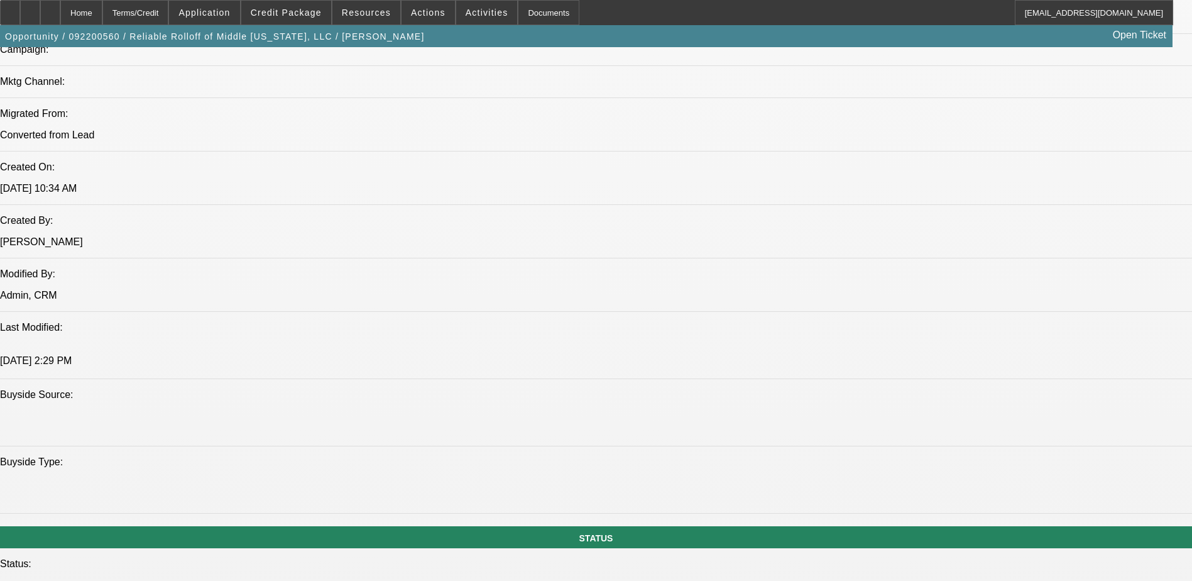
select select "0"
select select "0.1"
select select "1"
select select "2"
select select "6"
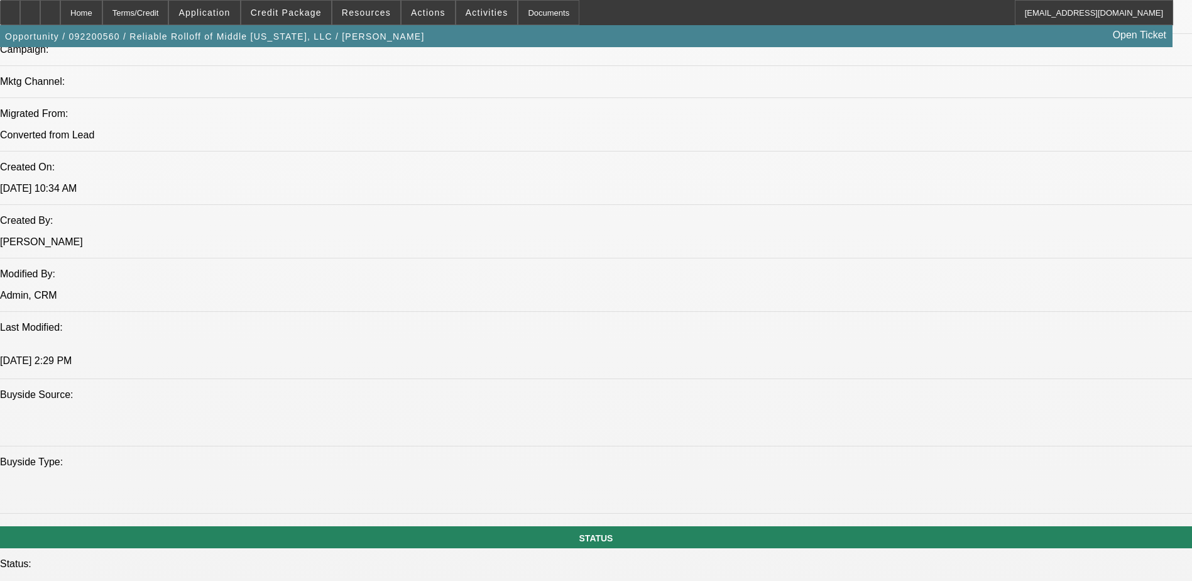
select select "1"
select select "2"
select select "4"
select select "1"
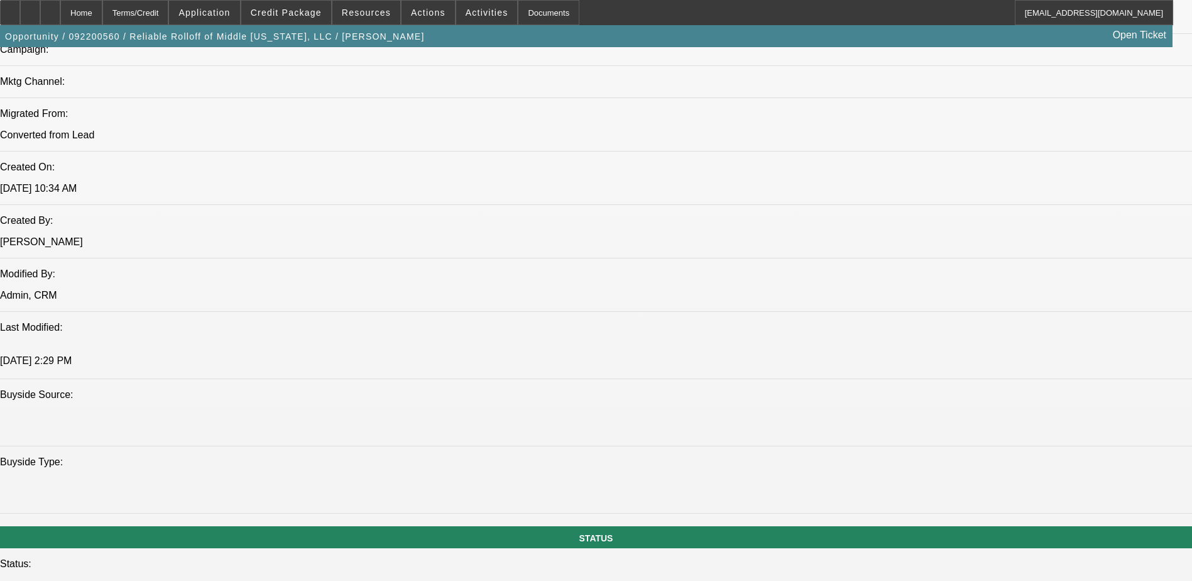
select select "4"
select select "1"
select select "4"
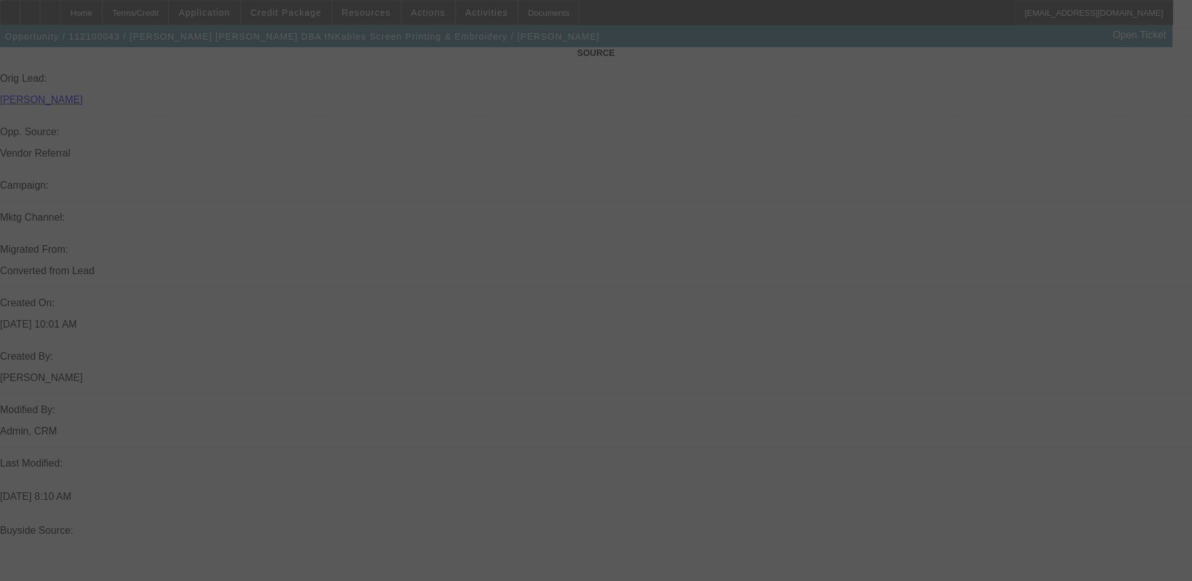
scroll to position [812, 0]
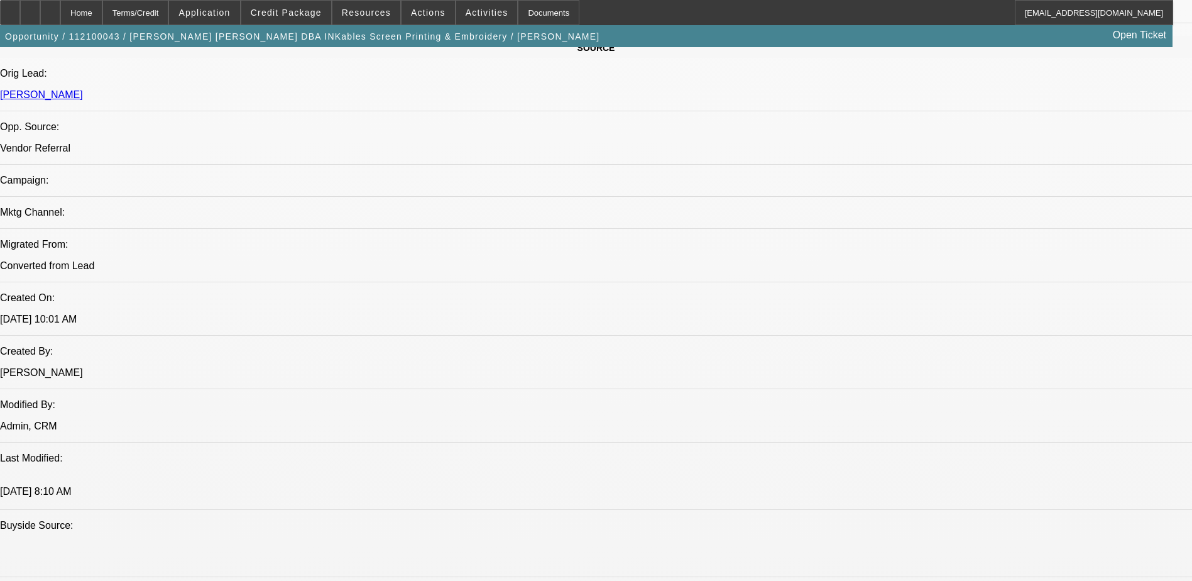
select select "0"
select select "0.1"
select select "0"
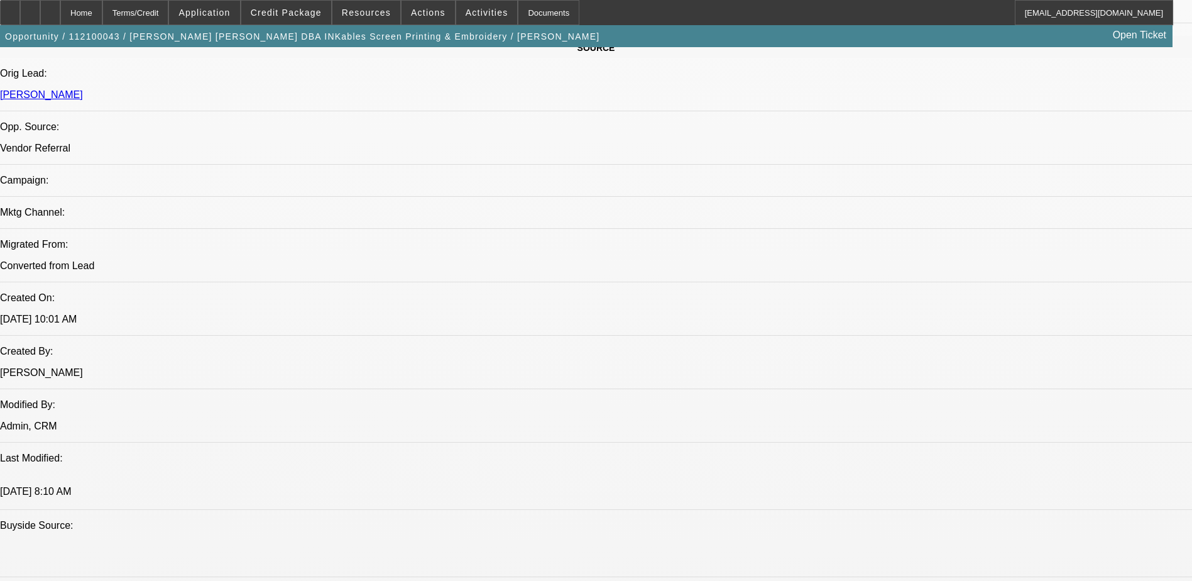
select select "0.1"
select select "0"
select select "2"
select select "0.1"
select select "0"
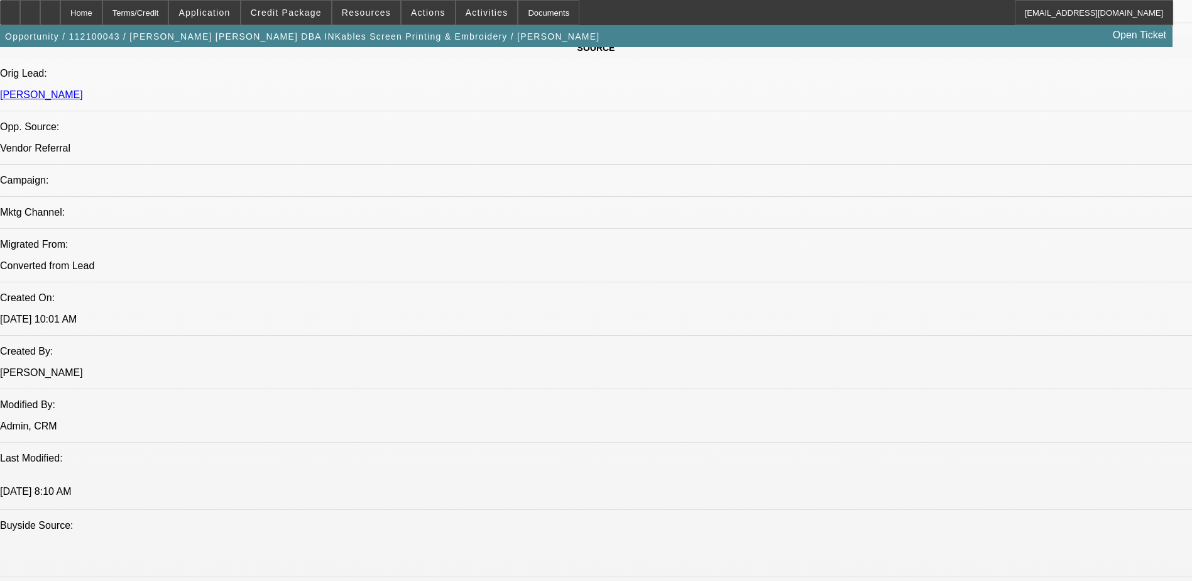
select select "0"
select select "0.1"
select select "1"
select select "4"
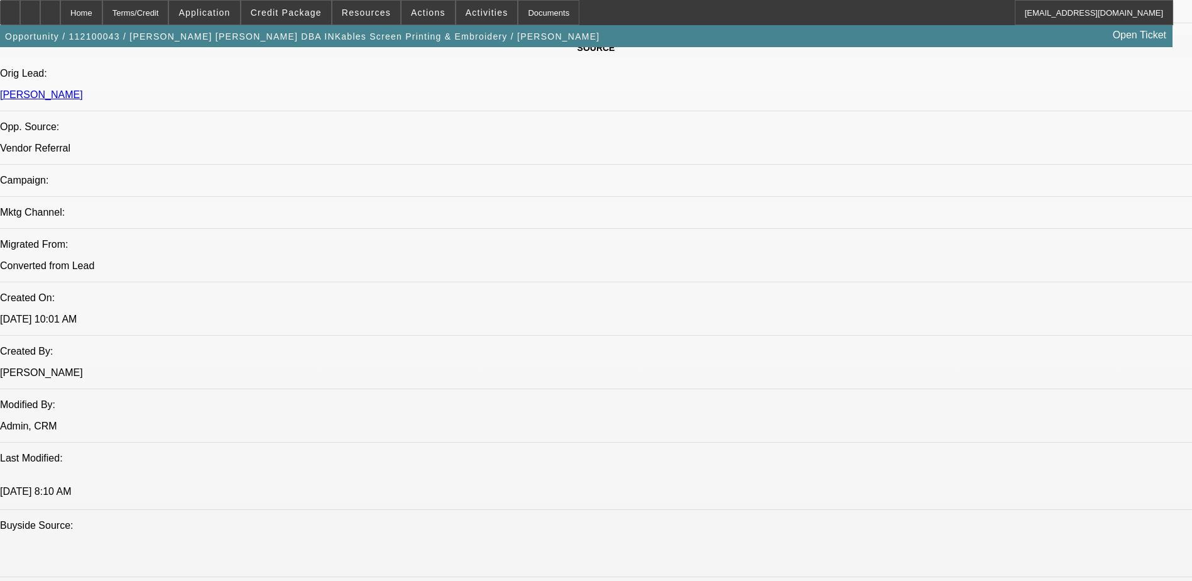
select select "1"
select select "4"
select select "1"
select select "2"
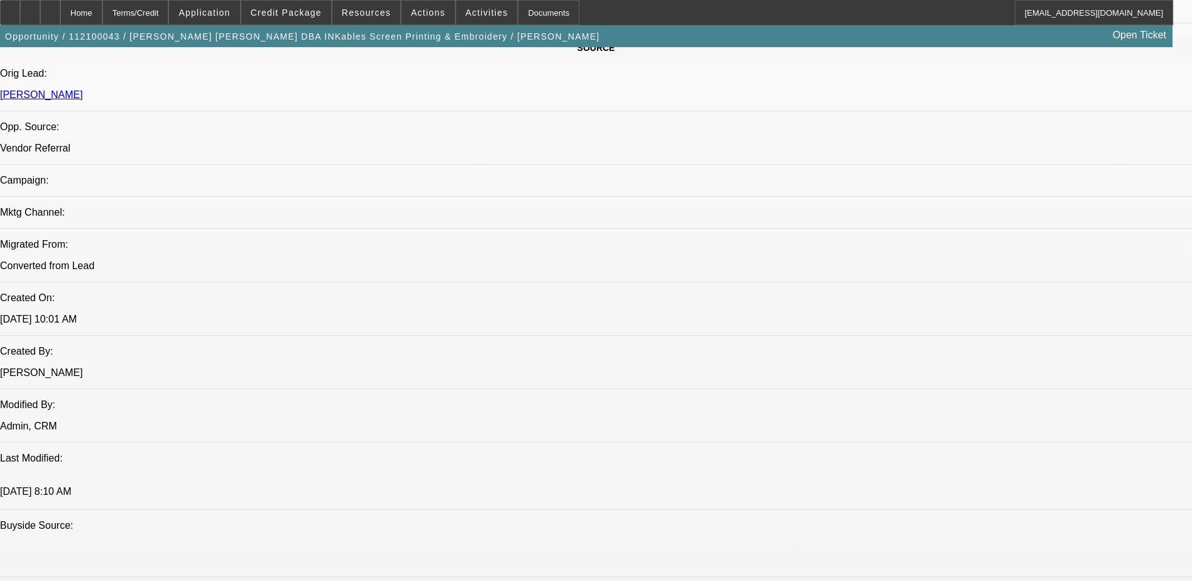
select select "4"
select select "1"
select select "4"
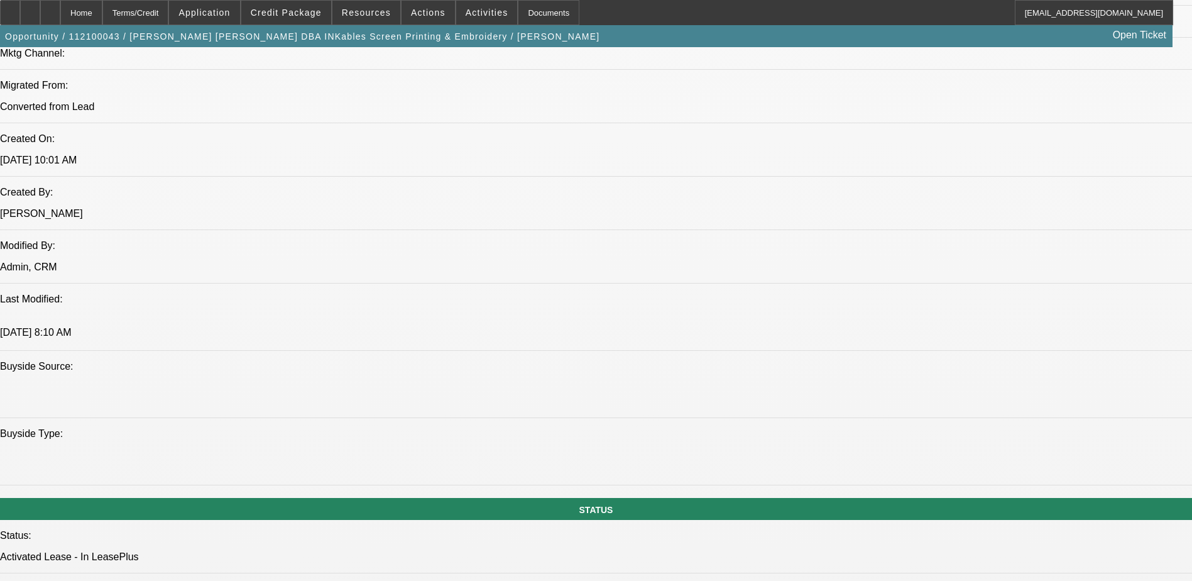
scroll to position [1000, 0]
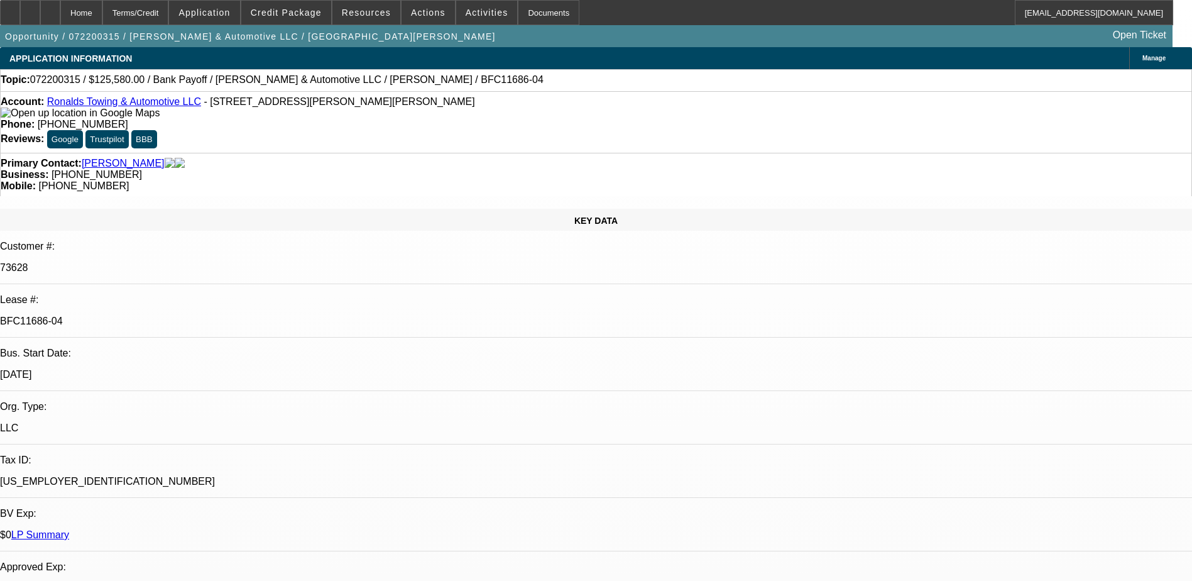
select select "0"
select select "2"
select select "0"
select select "6"
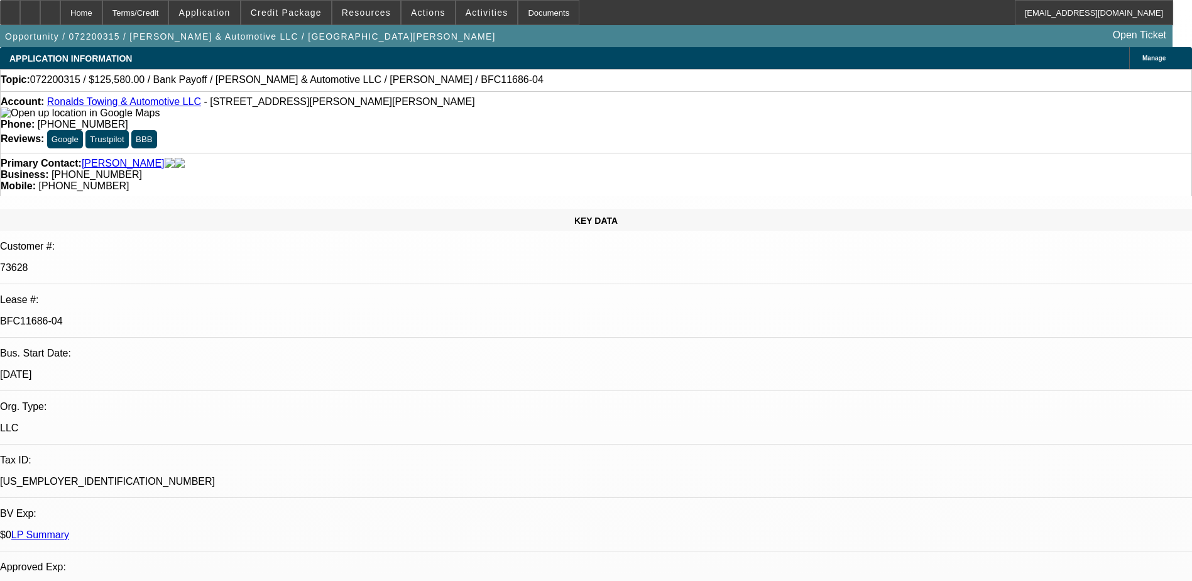
select select "0"
select select "2"
select select "0"
select select "6"
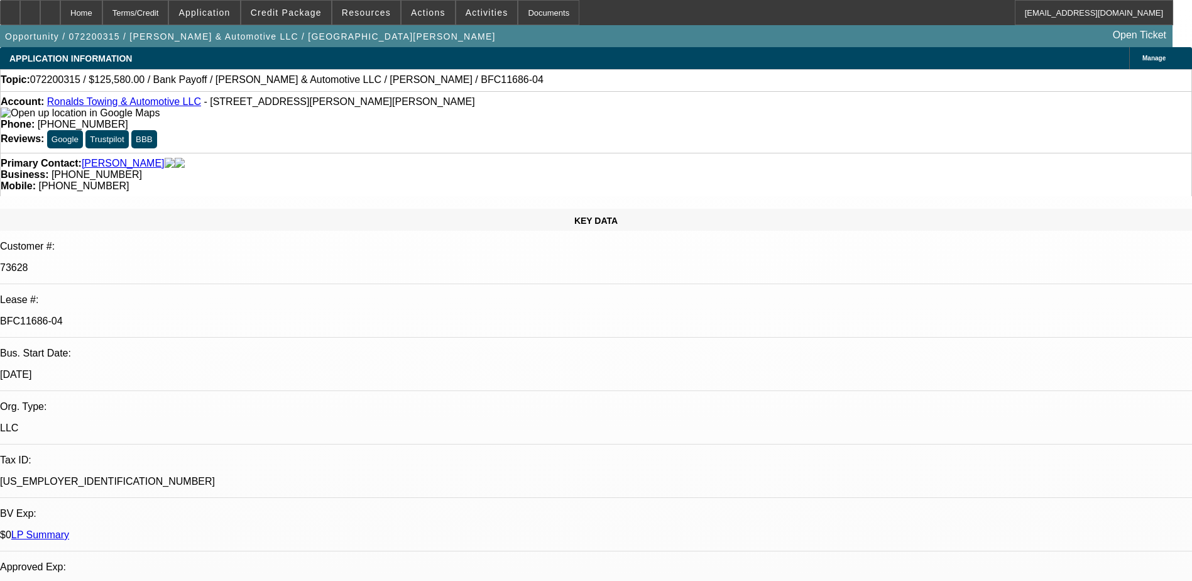
select select "0"
select select "2"
select select "0"
select select "6"
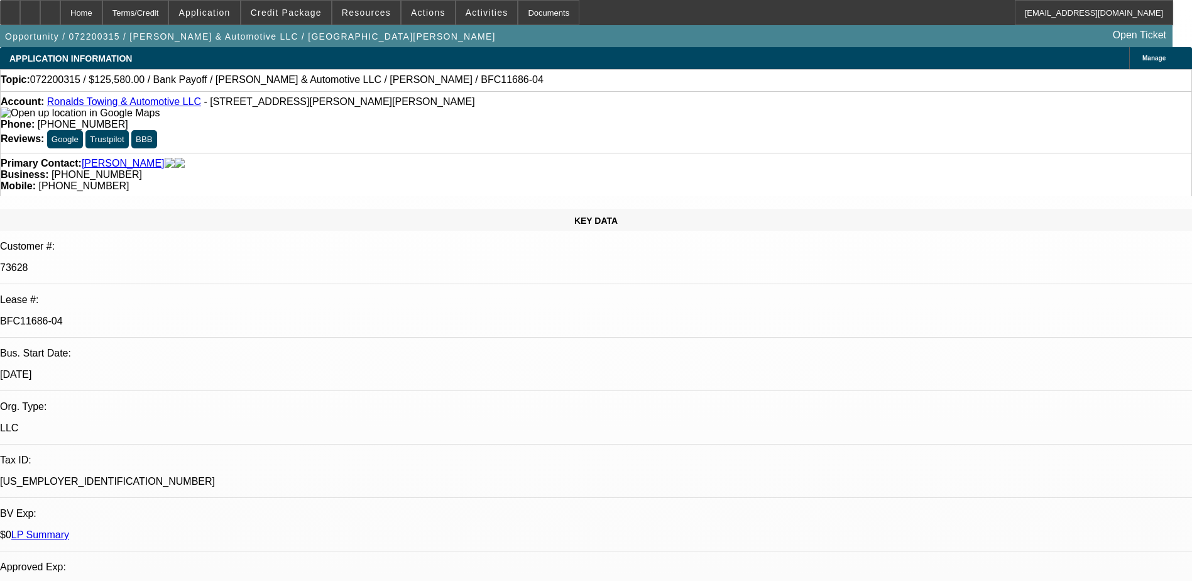
select select "0"
select select "6"
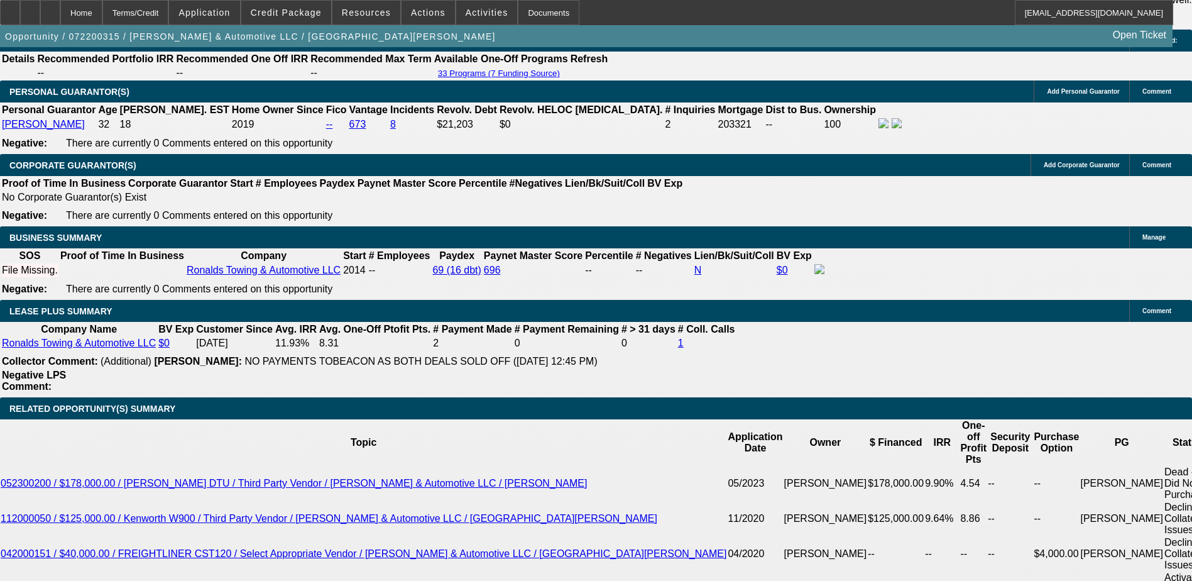
scroll to position [1563, 0]
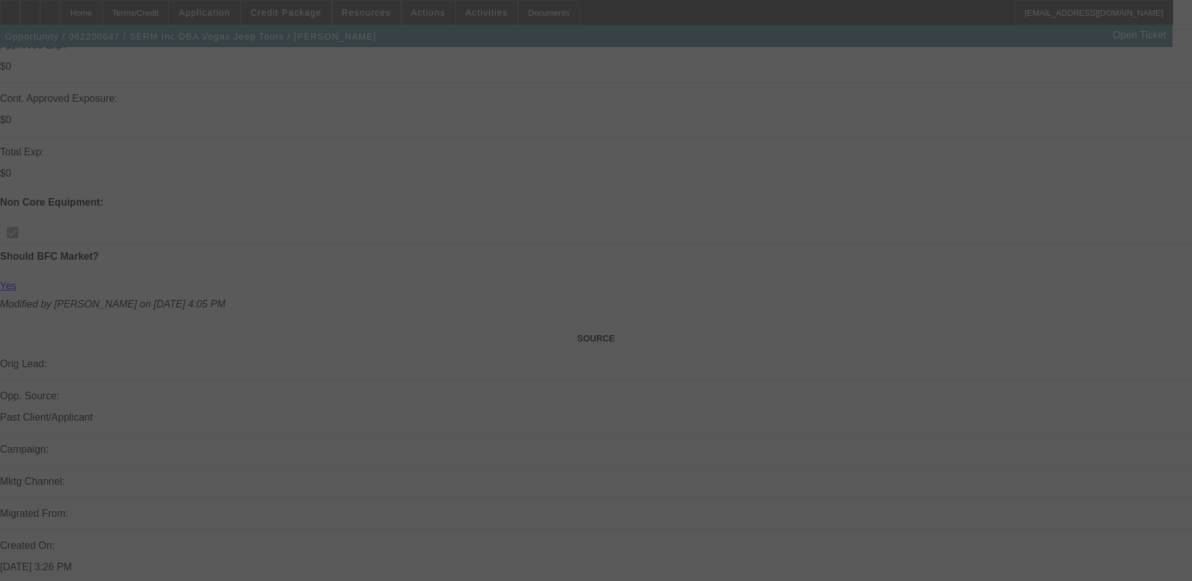
scroll to position [678, 0]
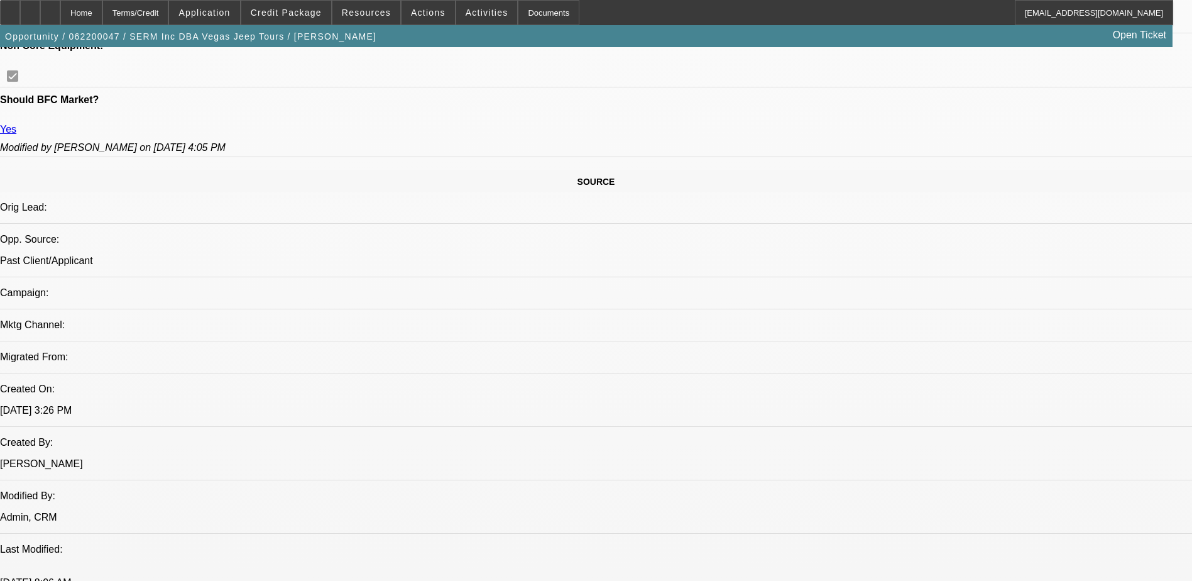
select select "0"
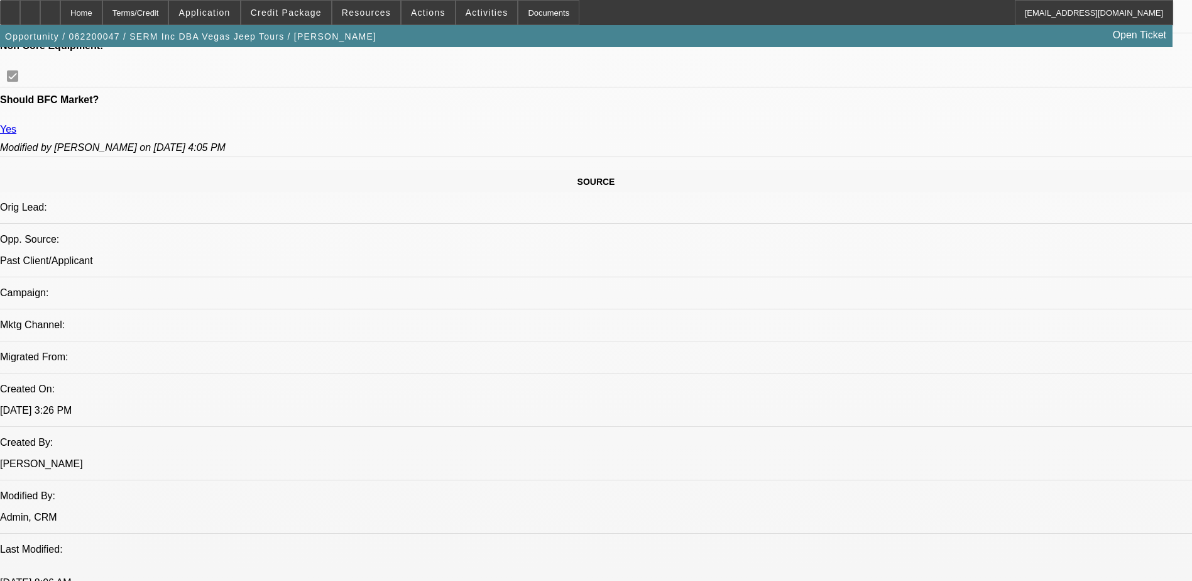
select select "0"
select select "0.2"
select select "0"
select select "0.2"
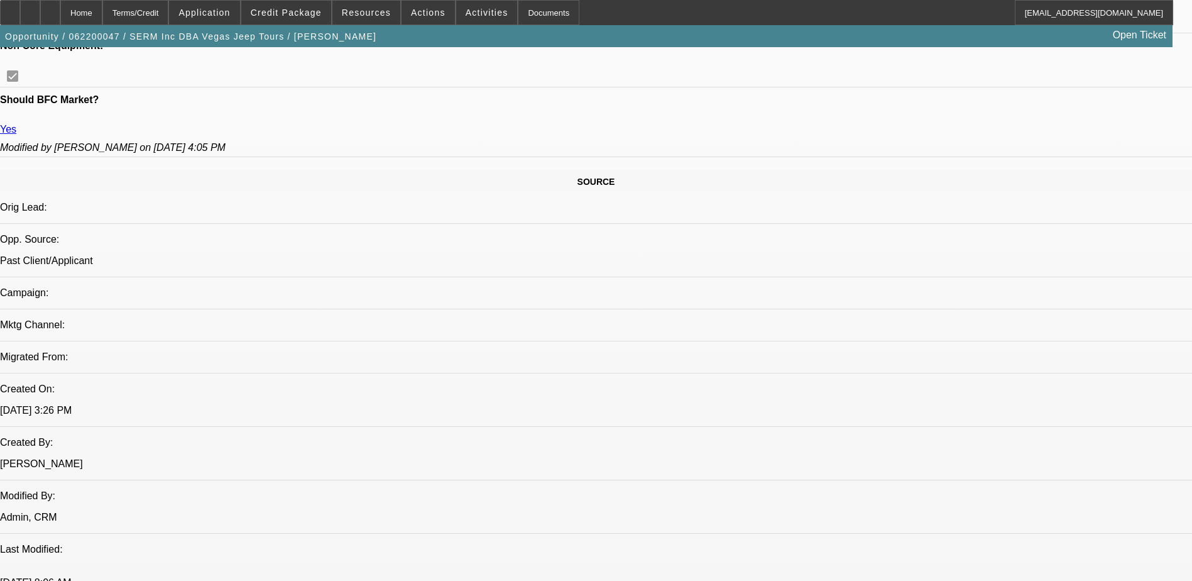
select select "0"
select select "1"
select select "2"
select select "6"
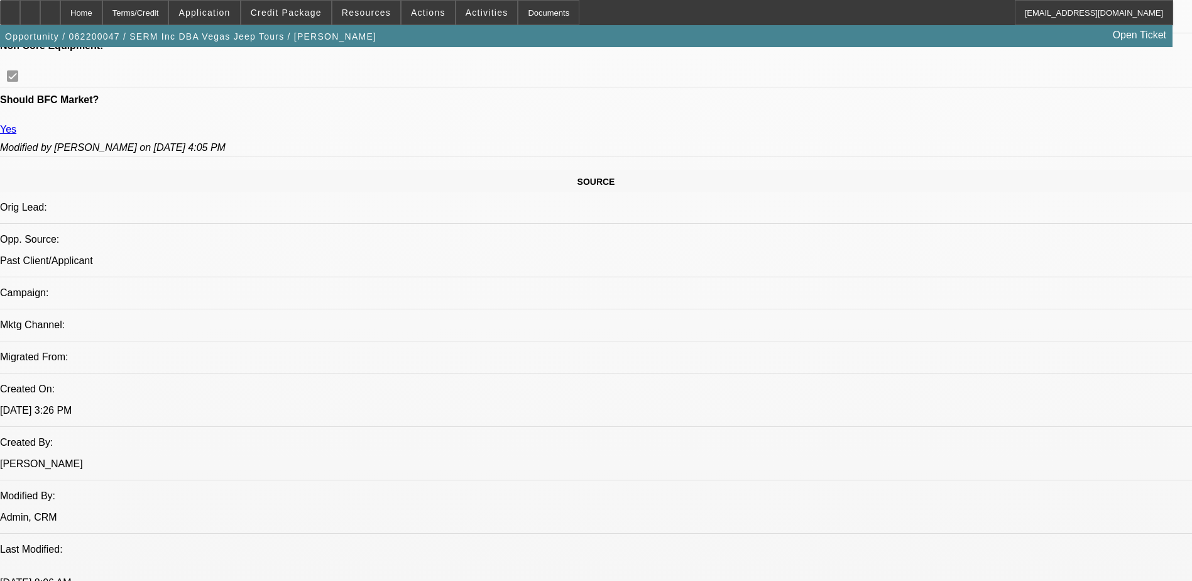
select select "1"
select select "2"
select select "6"
select select "1"
select select "2"
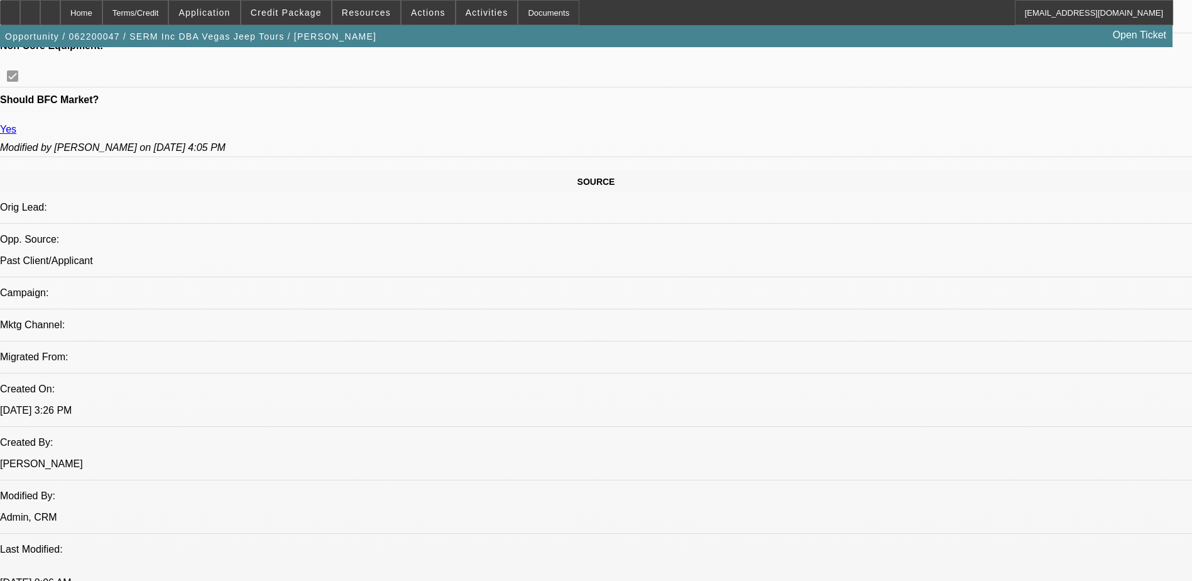
select select "6"
select select "1"
select select "2"
select select "6"
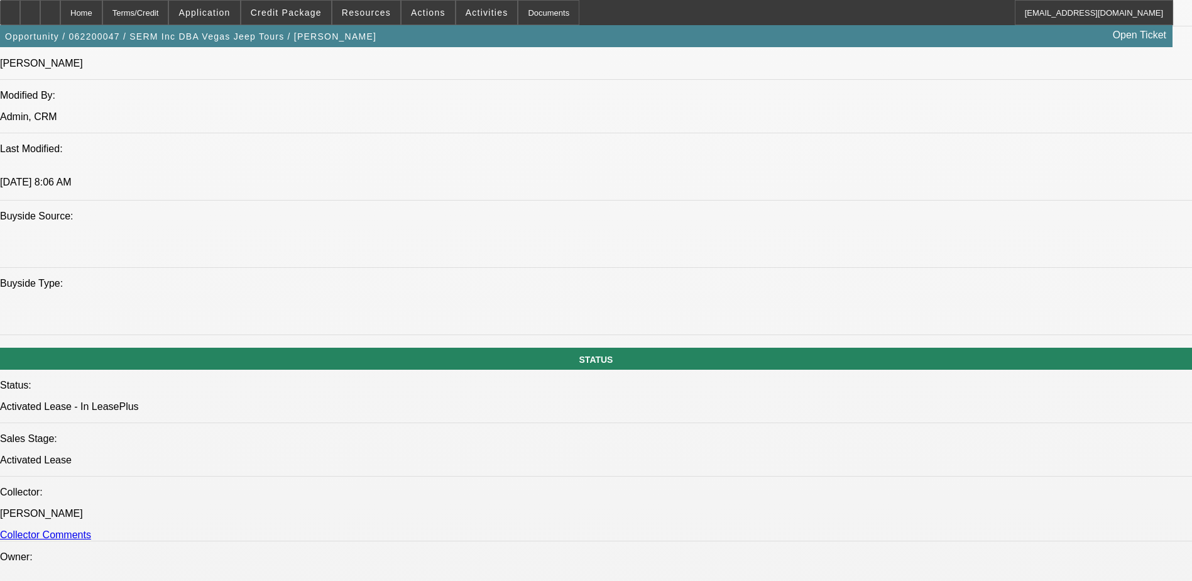
scroll to position [1146, 0]
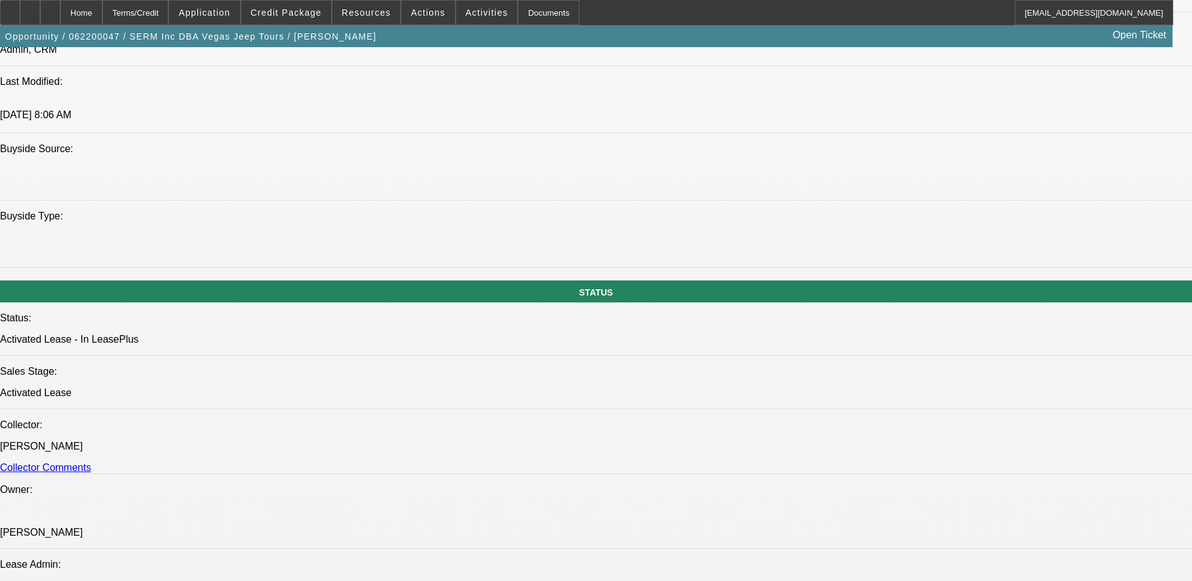
drag, startPoint x: 192, startPoint y: 321, endPoint x: 53, endPoint y: 317, distance: 138.3
drag, startPoint x: 53, startPoint y: 317, endPoint x: 67, endPoint y: 317, distance: 13.2
